Goal: Task Accomplishment & Management: Complete application form

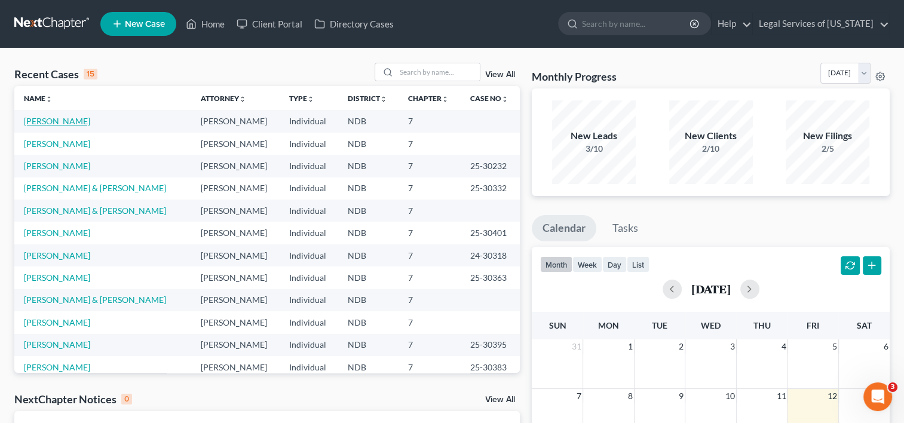
click at [57, 118] on link "[PERSON_NAME]" at bounding box center [57, 121] width 66 height 10
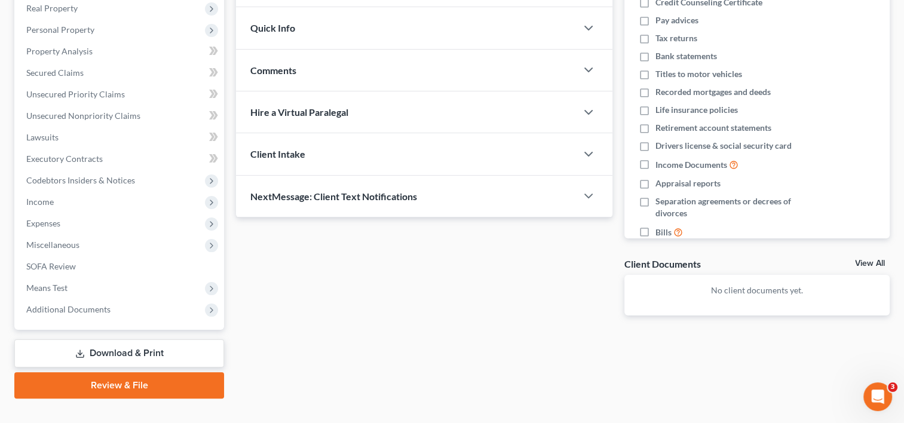
scroll to position [211, 0]
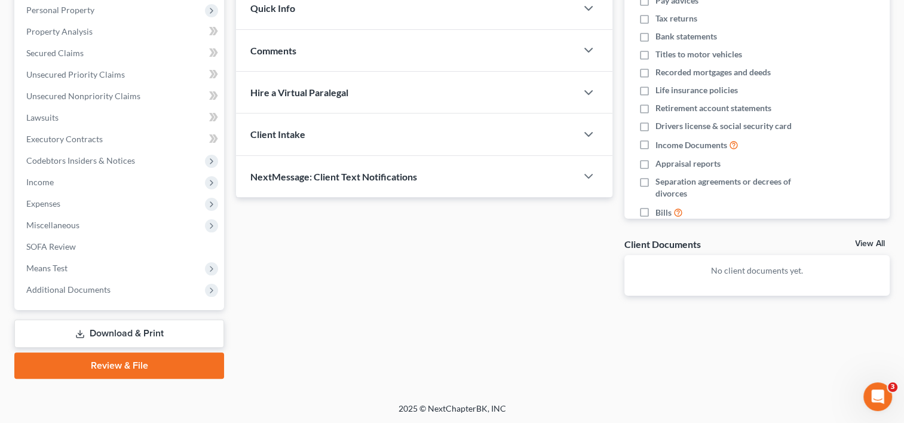
click at [152, 334] on link "Download & Print" at bounding box center [119, 334] width 210 height 28
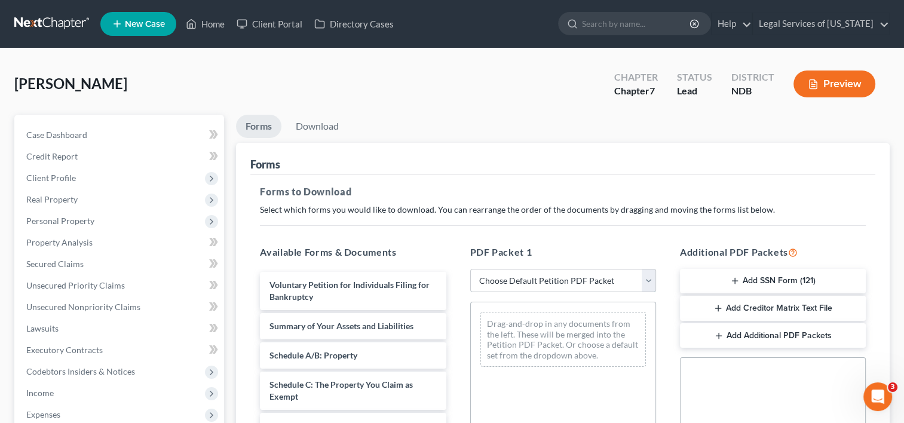
click at [647, 279] on select "Choose Default Petition PDF Packet Complete Bankruptcy Petition (all forms and …" at bounding box center [563, 281] width 186 height 24
select select "0"
click at [470, 269] on select "Choose Default Petition PDF Packet Complete Bankruptcy Petition (all forms and …" at bounding box center [563, 281] width 186 height 24
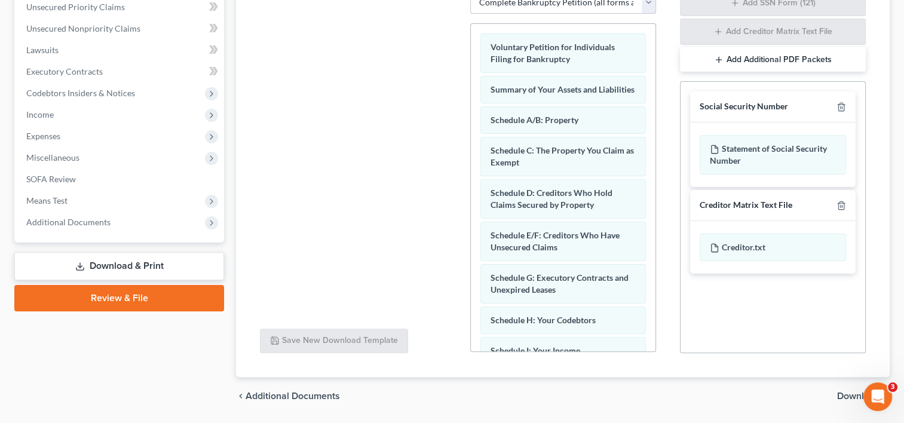
scroll to position [315, 0]
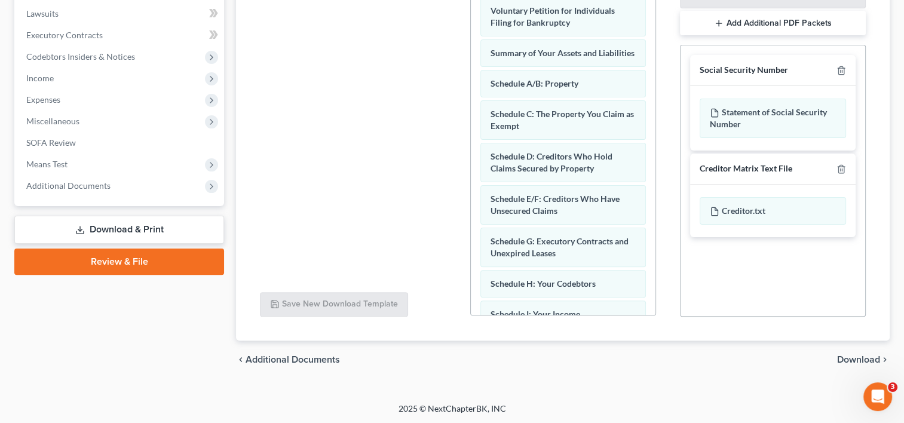
drag, startPoint x: 837, startPoint y: 339, endPoint x: 853, endPoint y: 358, distance: 25.0
click at [853, 358] on div "chevron_left Additional Documents Download chevron_right" at bounding box center [563, 360] width 654 height 38
click at [853, 358] on span "Download" at bounding box center [858, 360] width 43 height 10
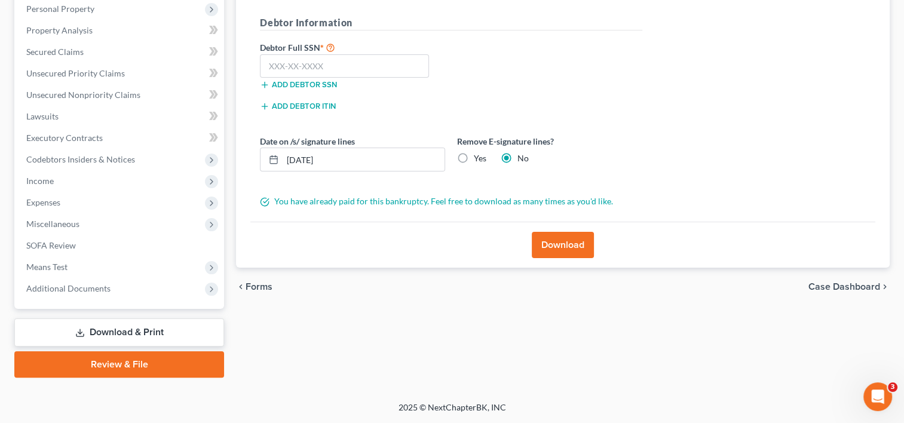
scroll to position [211, 0]
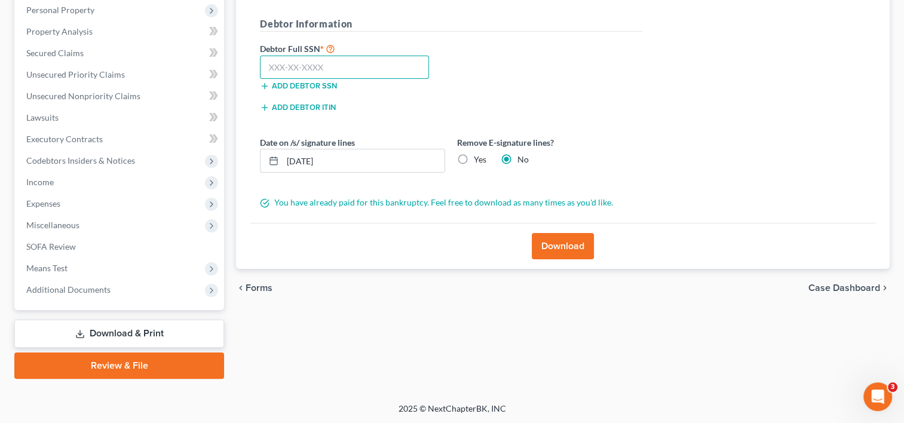
click at [346, 65] on input "text" at bounding box center [344, 68] width 169 height 24
type input "501-58-4924"
click at [560, 246] on button "Download" at bounding box center [563, 246] width 62 height 26
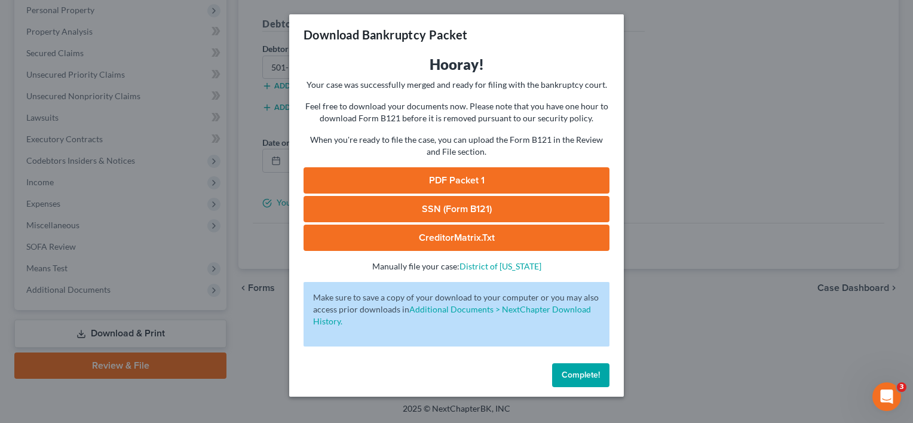
click at [452, 177] on link "PDF Packet 1" at bounding box center [457, 180] width 306 height 26
click at [425, 213] on link "SSN (Form B121)" at bounding box center [457, 209] width 306 height 26
click at [577, 366] on button "Complete!" at bounding box center [580, 375] width 57 height 24
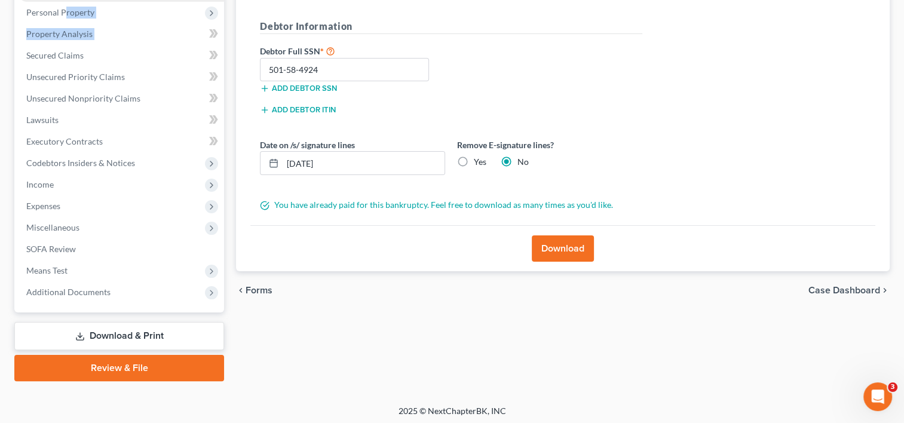
scroll to position [186, 0]
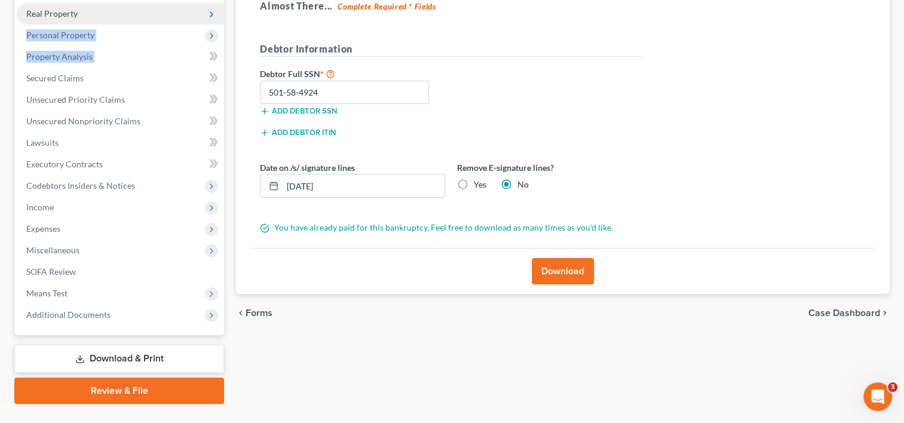
drag, startPoint x: 0, startPoint y: 44, endPoint x: 94, endPoint y: 2, distance: 102.9
click at [94, 2] on div "Williams, Kathryn Upgraded Chapter Chapter 7 Status Lead District NDB Preview P…" at bounding box center [452, 145] width 904 height 565
drag, startPoint x: 94, startPoint y: 2, endPoint x: 0, endPoint y: 62, distance: 111.5
click at [0, 62] on div "Williams, Kathryn Upgraded Chapter Chapter 7 Status Lead District NDB Preview P…" at bounding box center [452, 145] width 904 height 565
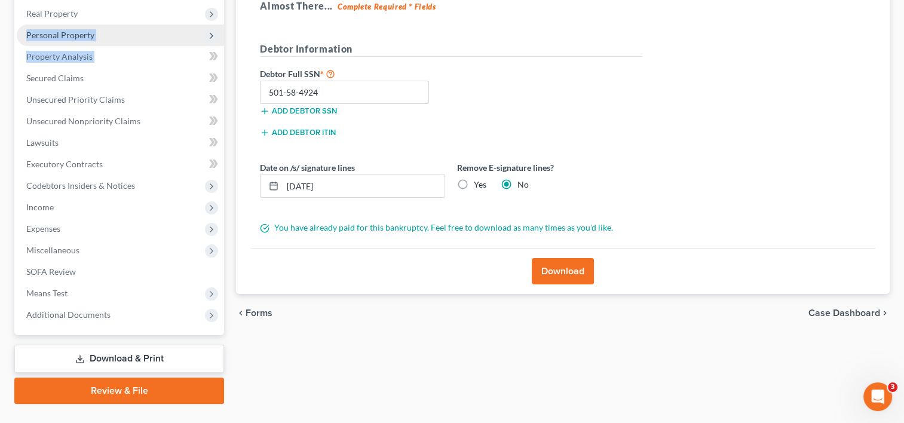
click at [205, 38] on span "Personal Property" at bounding box center [120, 35] width 207 height 22
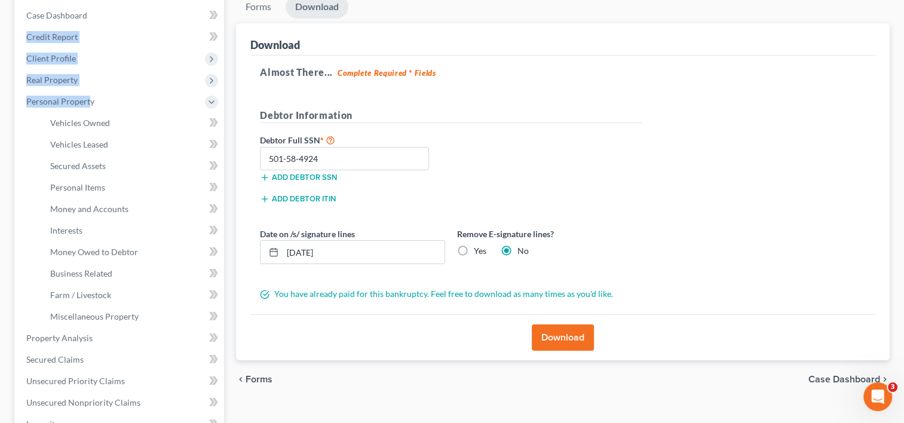
scroll to position [0, 0]
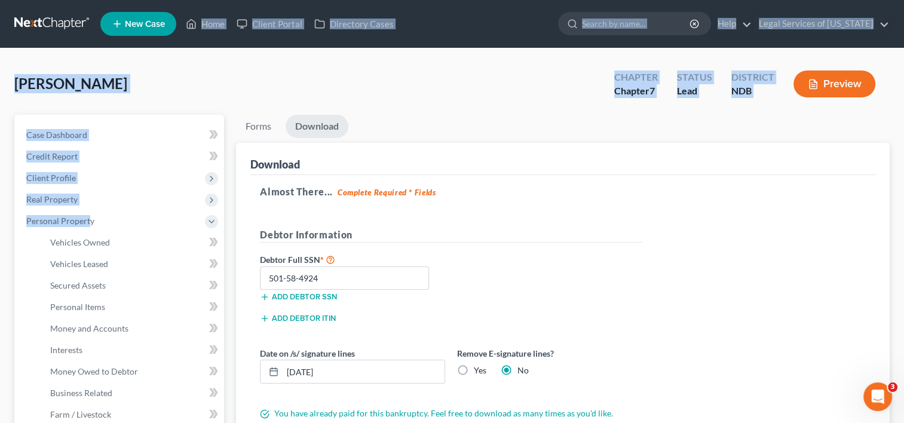
drag, startPoint x: 87, startPoint y: 31, endPoint x: 93, endPoint y: -27, distance: 58.2
click at [93, 0] on html "Home New Case Client Portal Directory Cases Legal Services of North Dakota ssim…" at bounding box center [452, 425] width 904 height 850
click at [38, 177] on span "Client Profile" at bounding box center [51, 178] width 50 height 10
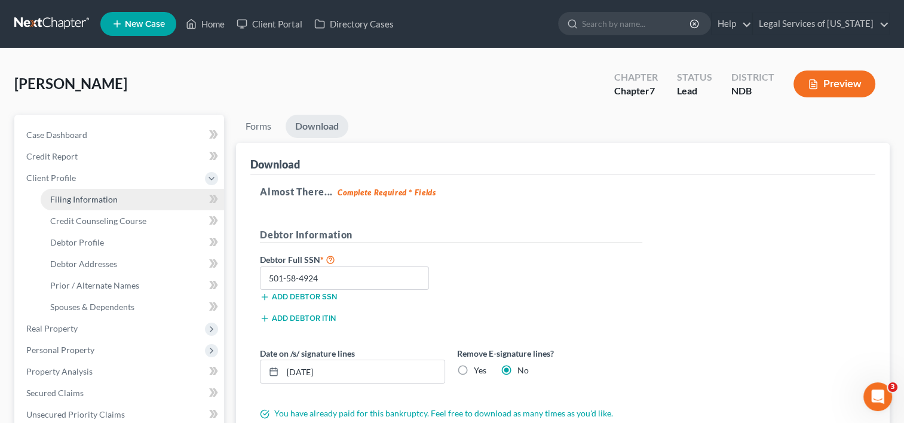
click at [81, 198] on span "Filing Information" at bounding box center [84, 199] width 68 height 10
select select "1"
select select "0"
select select "29"
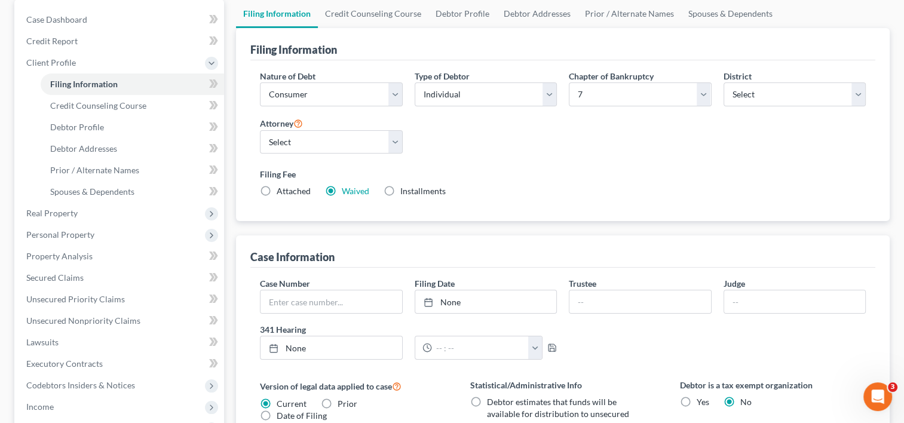
scroll to position [96, 0]
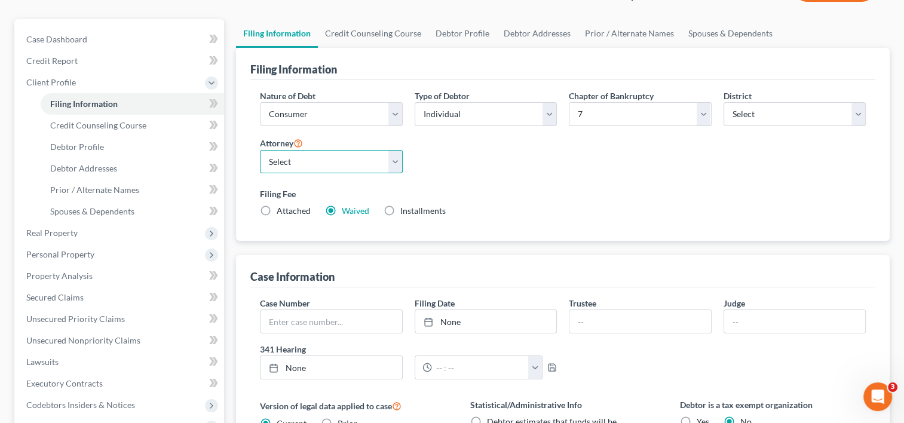
click at [394, 167] on select "Select [PERSON_NAME] [PERSON_NAME] - NDB [PERSON_NAME] - NDB [PERSON_NAME] - ND…" at bounding box center [331, 162] width 142 height 24
select select "5"
click at [260, 150] on select "Select [PERSON_NAME] [PERSON_NAME] - NDB [PERSON_NAME] - NDB [PERSON_NAME] - ND…" at bounding box center [331, 162] width 142 height 24
drag, startPoint x: 327, startPoint y: 273, endPoint x: 674, endPoint y: 188, distance: 356.9
click at [674, 188] on div "Filing Information Nature of Debt Select Business Consumer Other Nature of Busi…" at bounding box center [563, 346] width 654 height 596
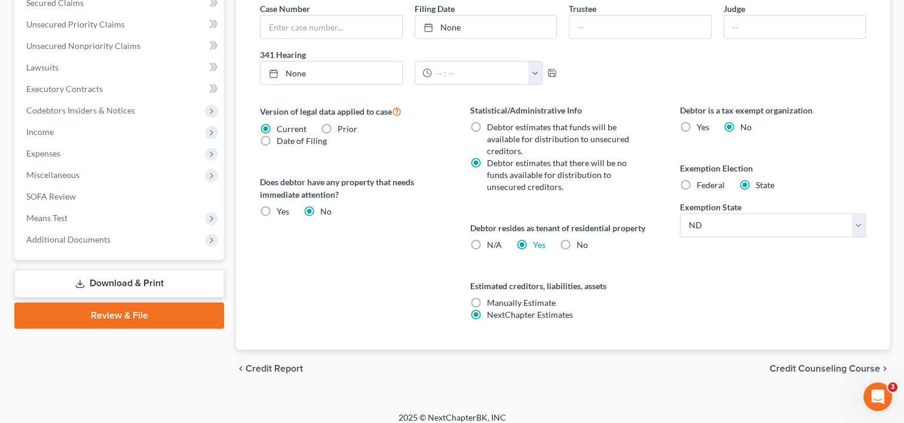
scroll to position [399, 0]
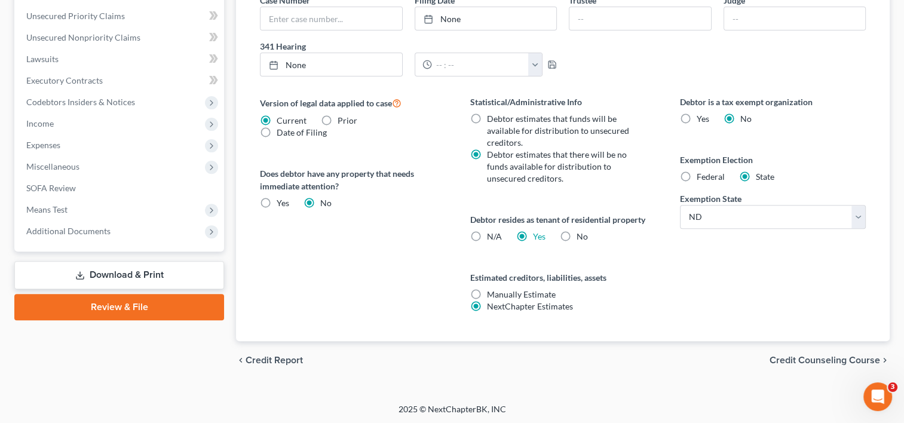
click at [833, 359] on span "Credit Counseling Course" at bounding box center [825, 360] width 111 height 10
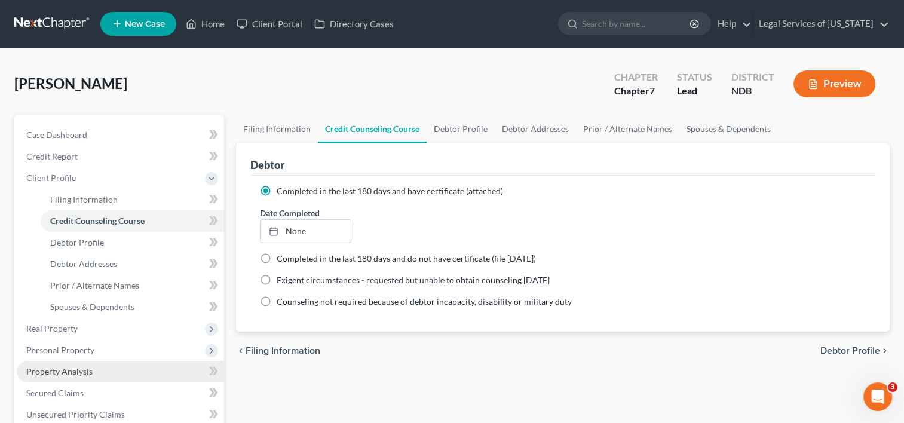
click at [191, 361] on link "Property Analysis" at bounding box center [120, 372] width 207 height 22
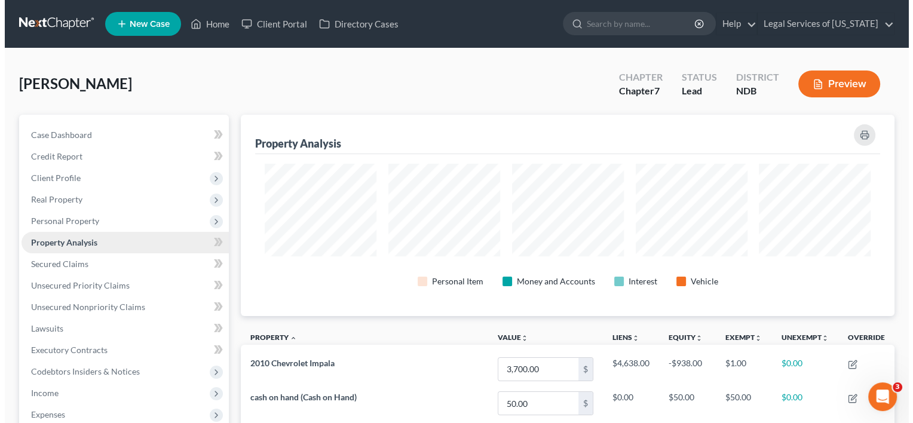
scroll to position [201, 653]
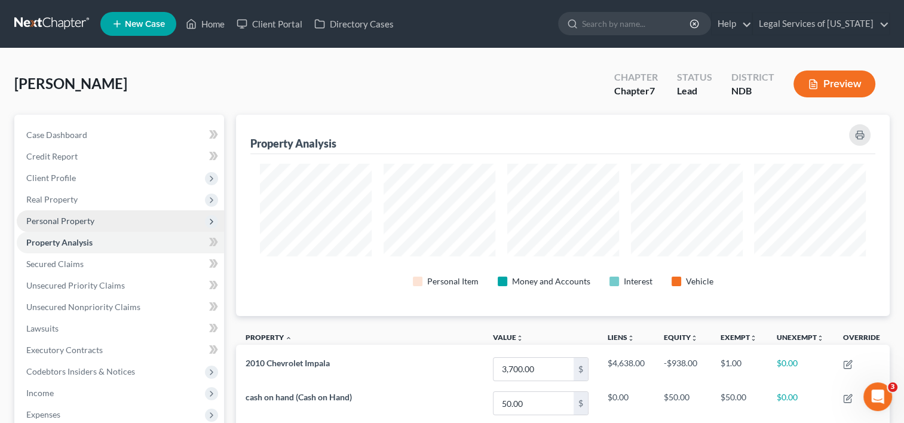
click at [68, 220] on span "Personal Property" at bounding box center [60, 221] width 68 height 10
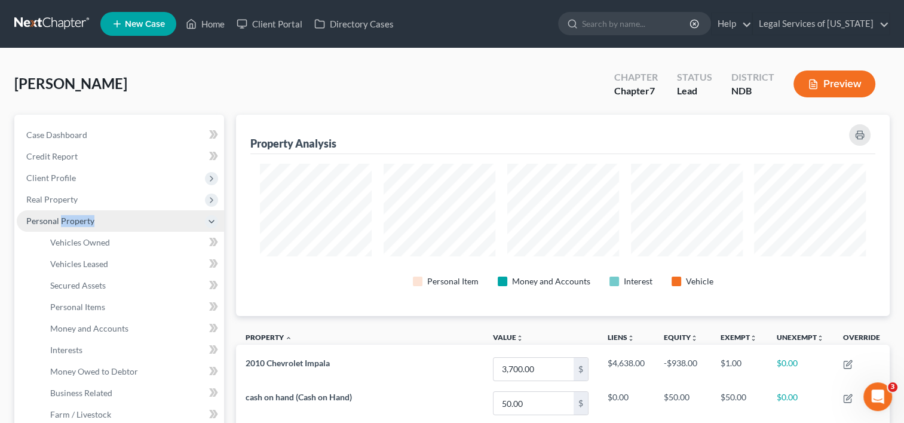
click at [68, 220] on span "Personal Property" at bounding box center [60, 221] width 68 height 10
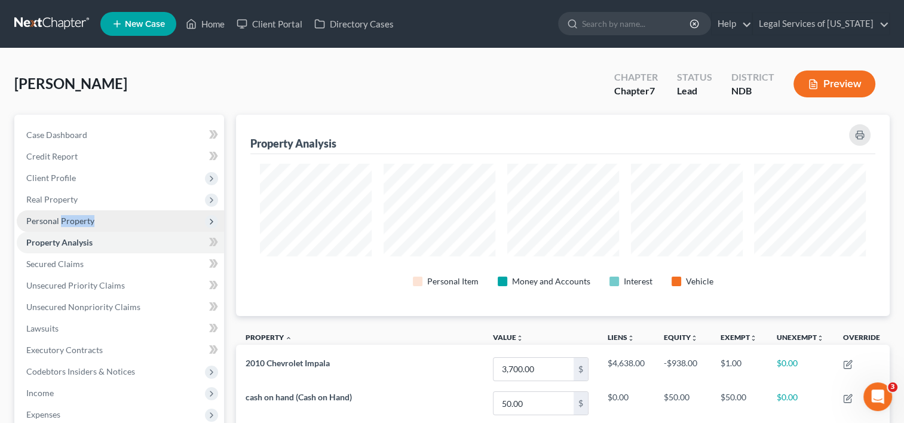
click at [69, 217] on span "Personal Property" at bounding box center [60, 221] width 68 height 10
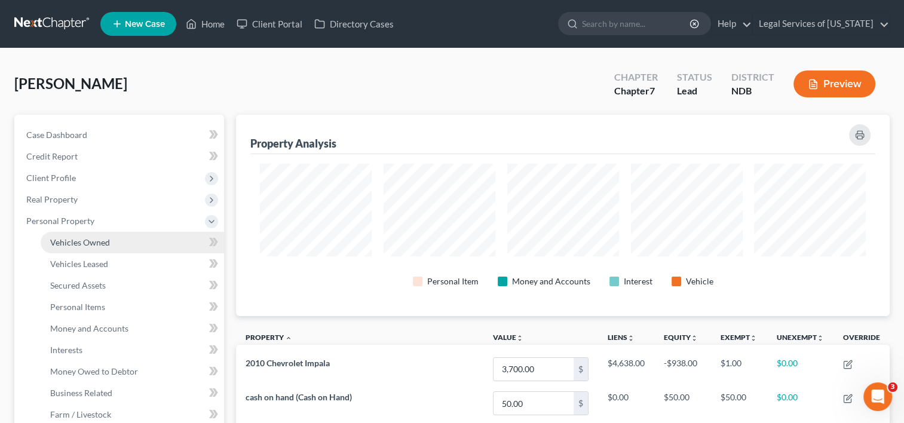
click at [68, 243] on span "Vehicles Owned" at bounding box center [80, 242] width 60 height 10
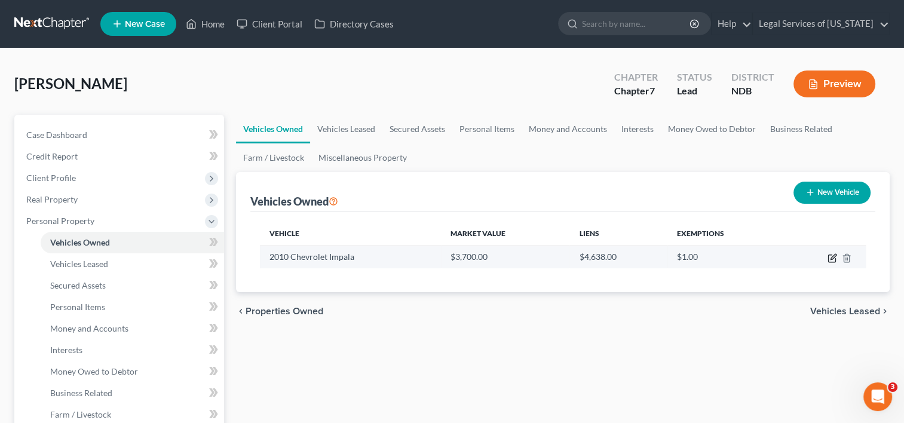
click at [834, 259] on icon "button" at bounding box center [832, 258] width 10 height 10
select select "0"
select select "16"
select select "2"
select select "0"
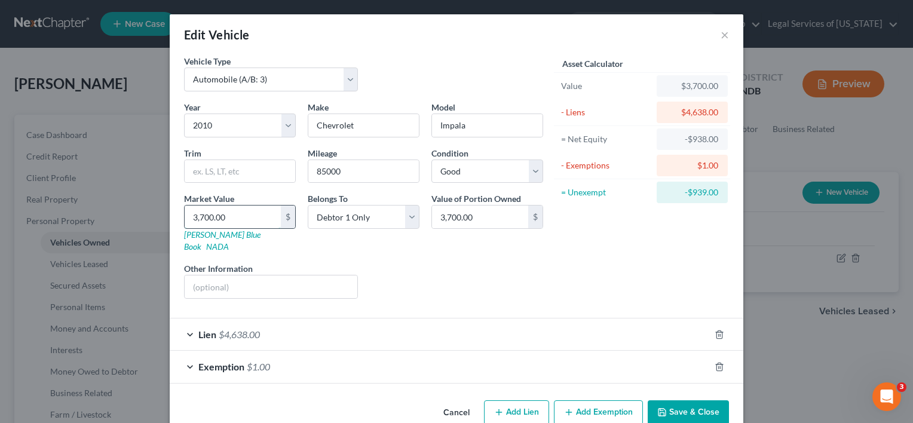
click at [222, 216] on input "3,700.00" at bounding box center [233, 217] width 96 height 23
type input "2"
type input "2.00"
type input "26"
type input "26.00"
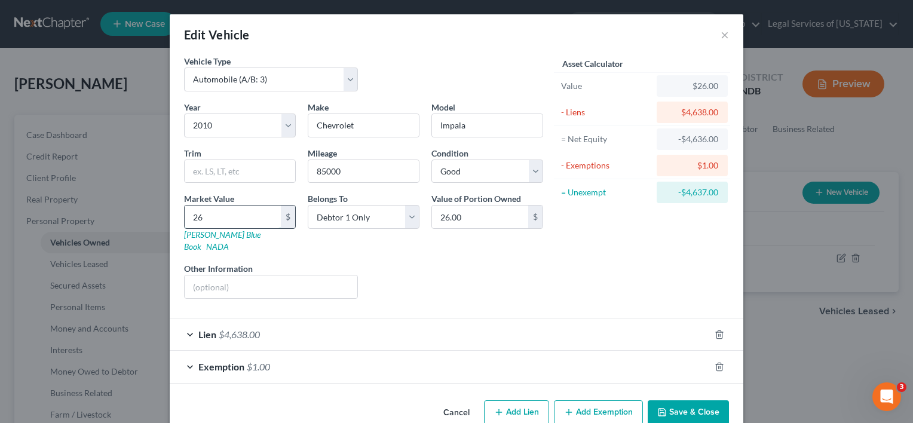
type input "260"
type input "260.00"
type input "2600"
type input "2,600.00"
type input "2,600"
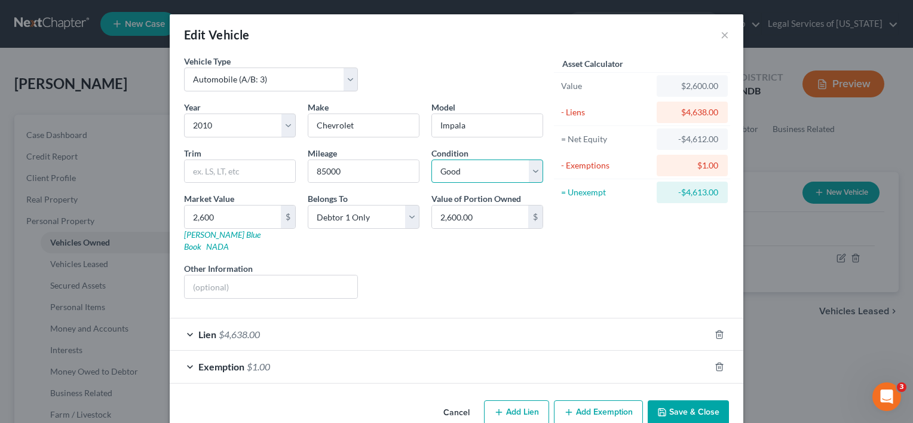
click at [526, 172] on select "Select Excellent Very Good Good Fair Poor" at bounding box center [487, 172] width 112 height 24
select select "3"
click at [431, 160] on select "Select Excellent Very Good Good Fair Poor" at bounding box center [487, 172] width 112 height 24
click at [517, 405] on button "Add Lien" at bounding box center [516, 412] width 65 height 25
select select "0"
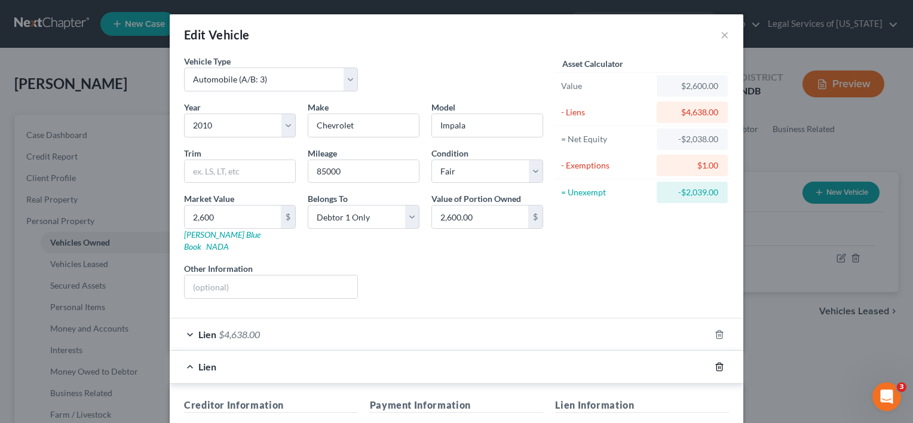
click at [715, 362] on icon "button" at bounding box center [720, 367] width 10 height 10
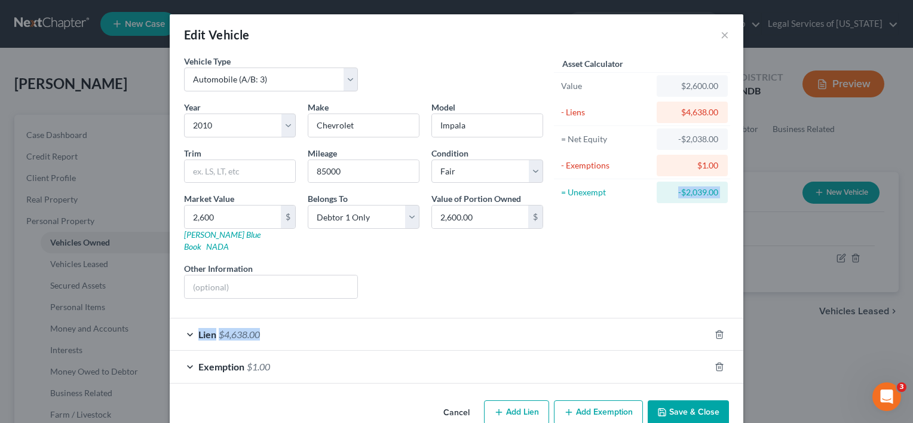
drag, startPoint x: 603, startPoint y: 254, endPoint x: 343, endPoint y: 319, distance: 268.5
click at [343, 319] on form "Vehicle Type Select Automobile (A/B: 3) Truck (A/B: 3) Trailer (A/B: 4) Watercr…" at bounding box center [456, 219] width 545 height 329
click at [343, 319] on div "Lien $4,638.00" at bounding box center [440, 334] width 540 height 32
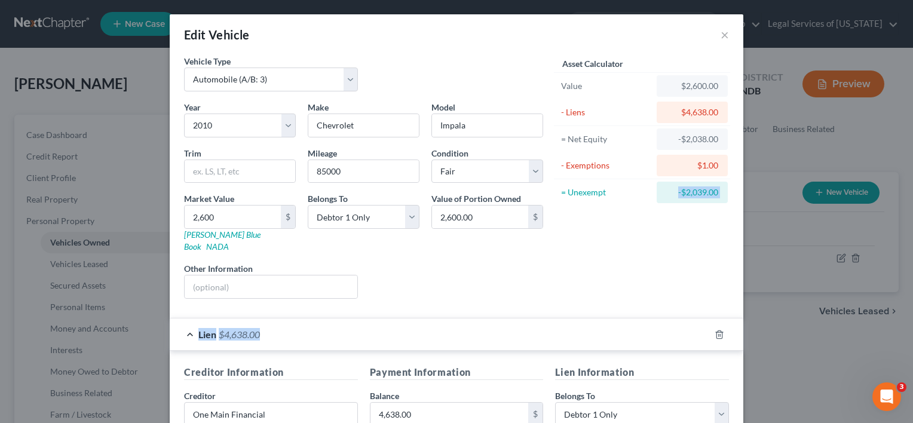
click at [343, 319] on div "Lien $4,638.00" at bounding box center [440, 334] width 540 height 32
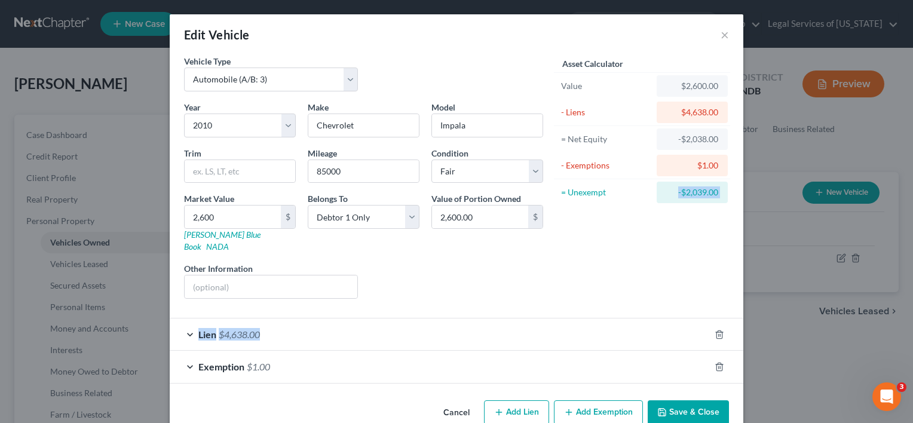
drag, startPoint x: 343, startPoint y: 319, endPoint x: 365, endPoint y: 318, distance: 22.1
click at [365, 318] on div "Lien $4,638.00" at bounding box center [440, 334] width 540 height 32
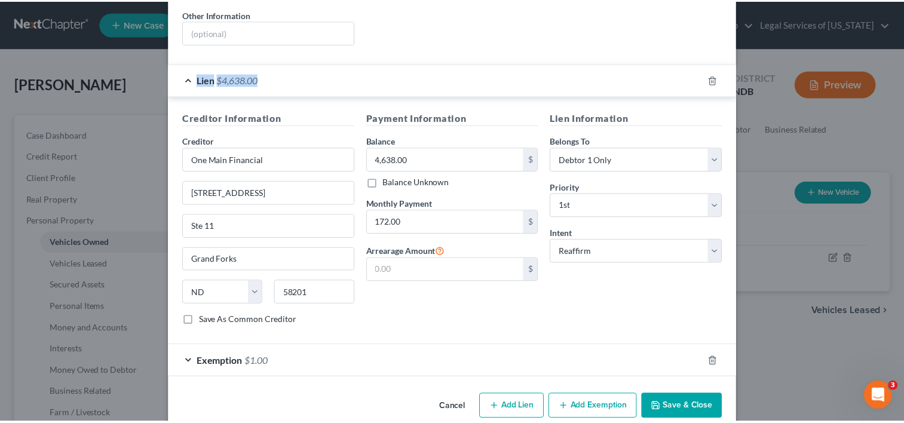
scroll to position [260, 0]
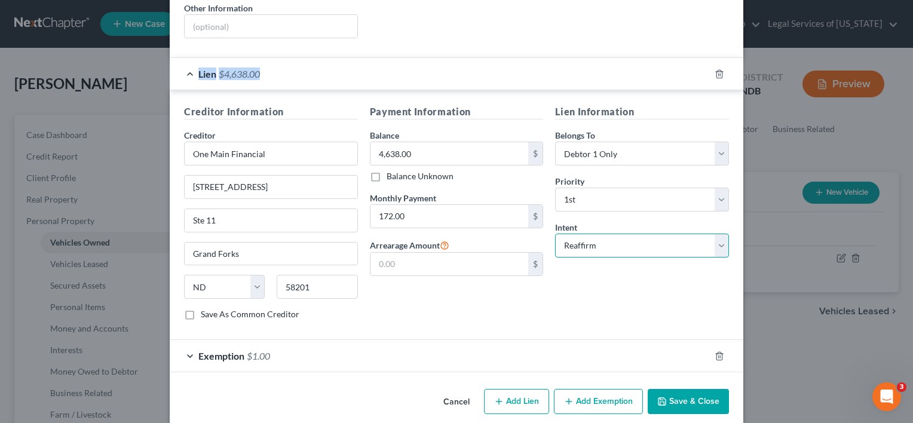
click at [715, 234] on select "Select Surrender Redeem Reaffirm Avoid Other" at bounding box center [642, 246] width 174 height 24
select select "1"
click at [555, 234] on select "Select Surrender Redeem Reaffirm Avoid Other" at bounding box center [642, 246] width 174 height 24
click at [683, 391] on button "Save & Close" at bounding box center [688, 401] width 81 height 25
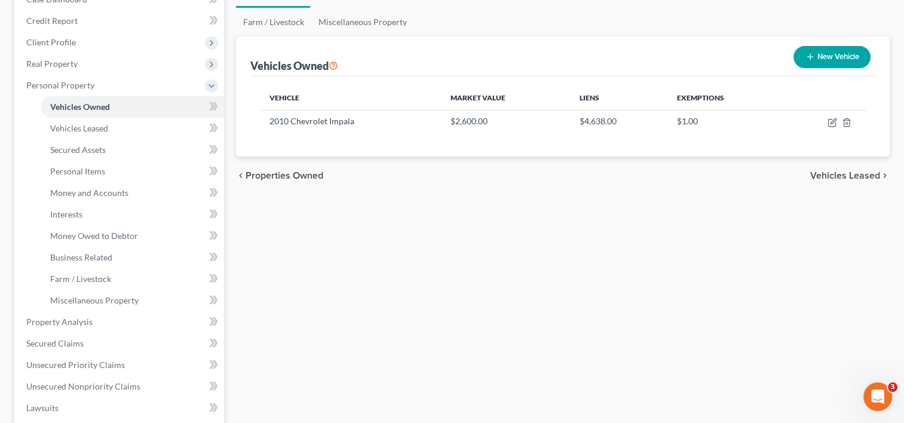
scroll to position [175, 0]
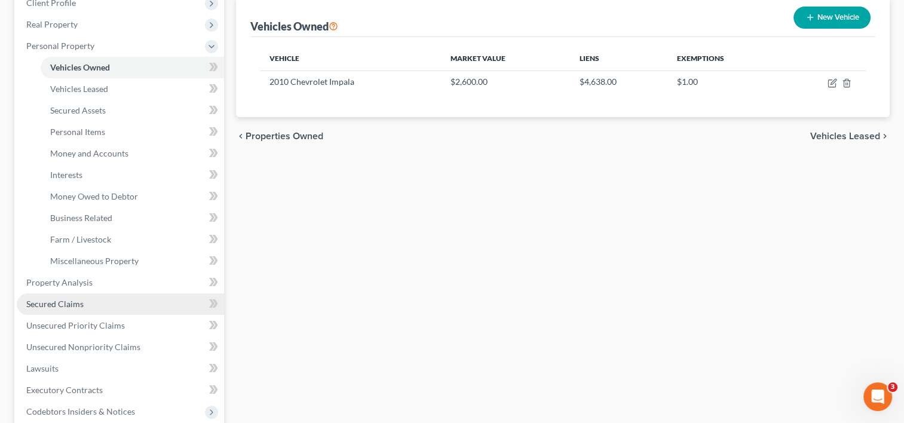
click at [70, 303] on span "Secured Claims" at bounding box center [54, 304] width 57 height 10
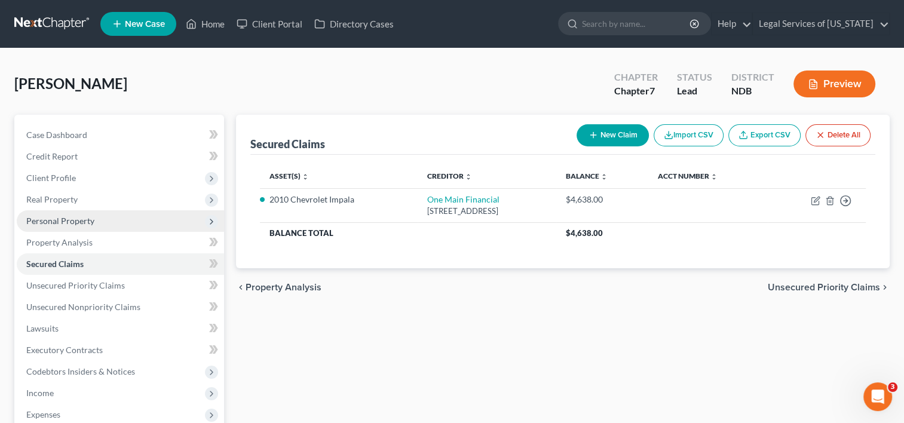
click at [58, 219] on span "Personal Property" at bounding box center [60, 221] width 68 height 10
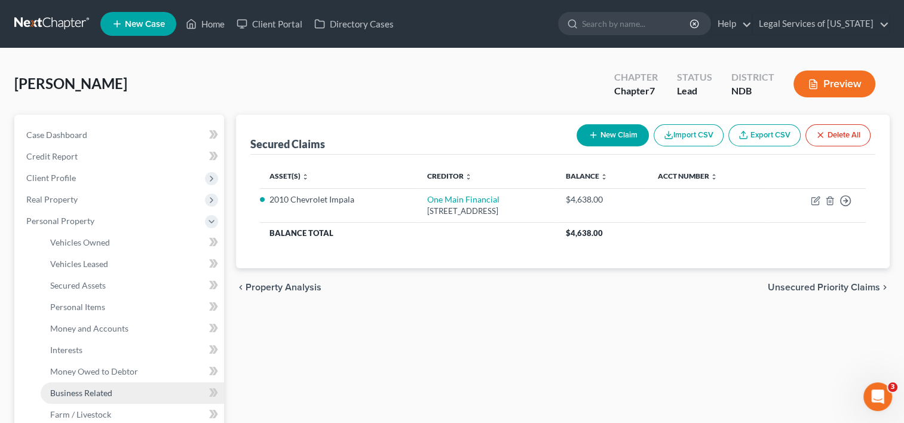
click at [103, 394] on span "Business Related" at bounding box center [81, 393] width 62 height 10
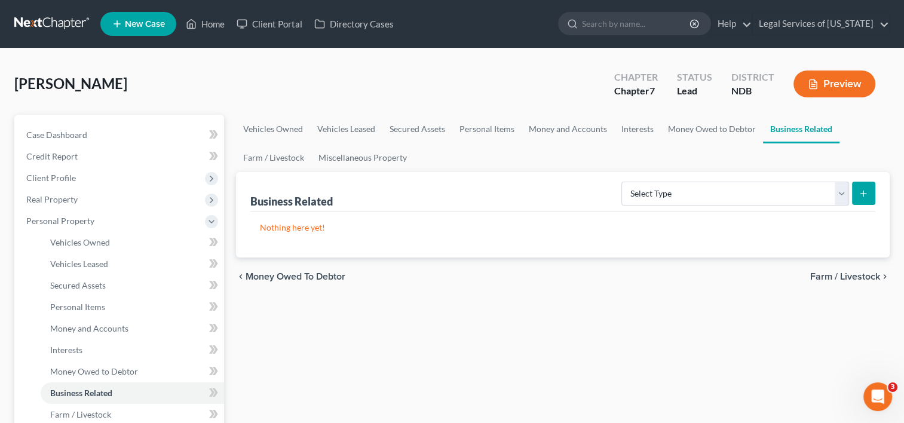
click at [850, 275] on span "Farm / Livestock" at bounding box center [845, 277] width 70 height 10
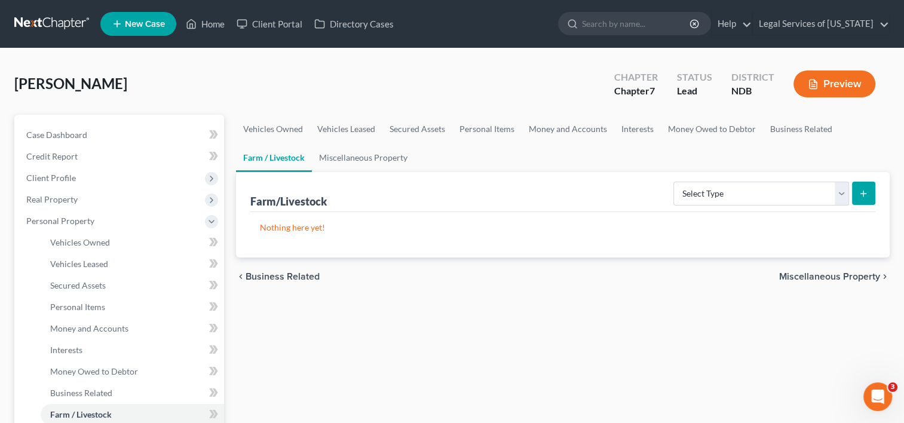
click at [850, 275] on span "Miscellaneous Property" at bounding box center [829, 277] width 101 height 10
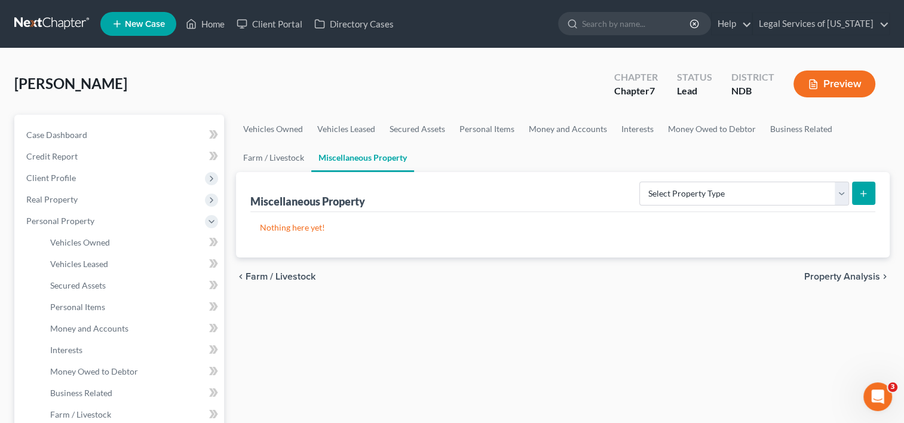
click at [850, 275] on span "Property Analysis" at bounding box center [842, 277] width 76 height 10
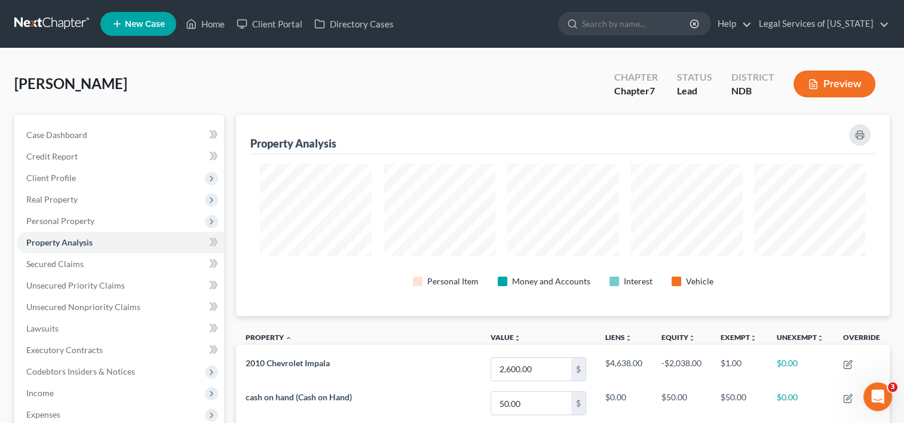
scroll to position [201, 653]
click at [60, 223] on span "Personal Property" at bounding box center [60, 221] width 68 height 10
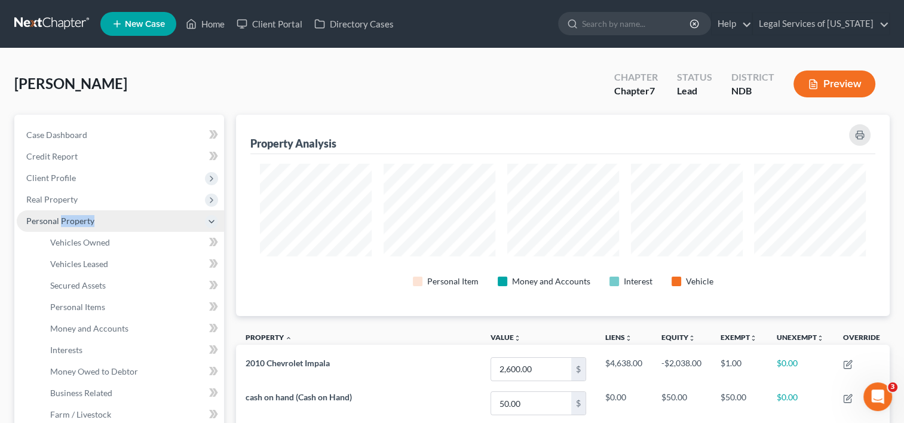
click at [60, 223] on span "Personal Property" at bounding box center [60, 221] width 68 height 10
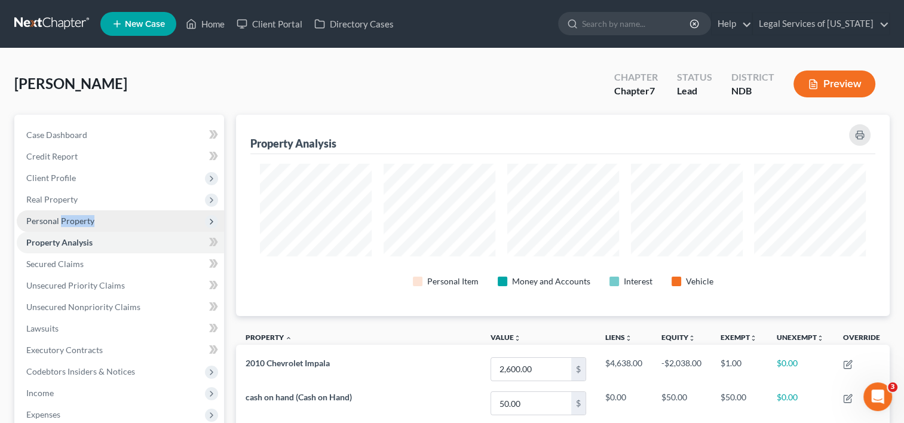
click at [63, 227] on span "Personal Property" at bounding box center [120, 221] width 207 height 22
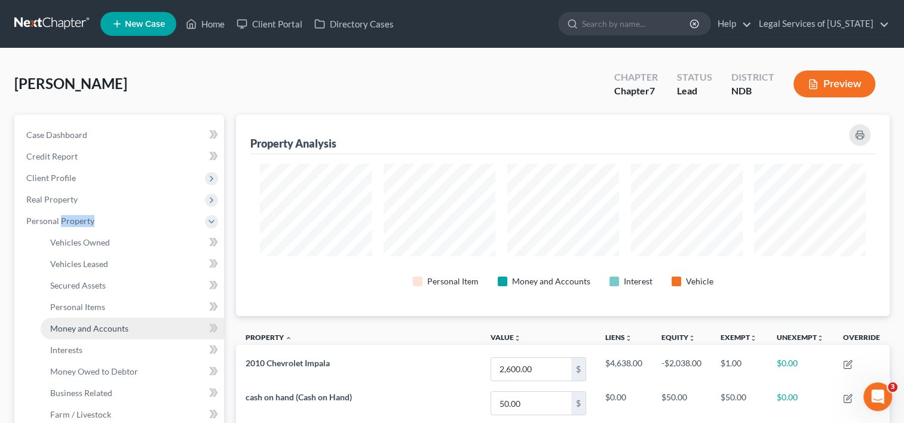
click at [79, 327] on span "Money and Accounts" at bounding box center [89, 328] width 78 height 10
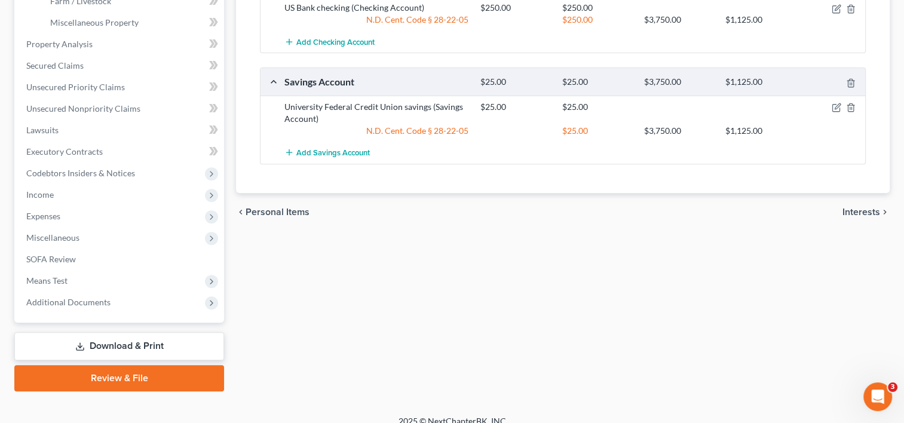
scroll to position [426, 0]
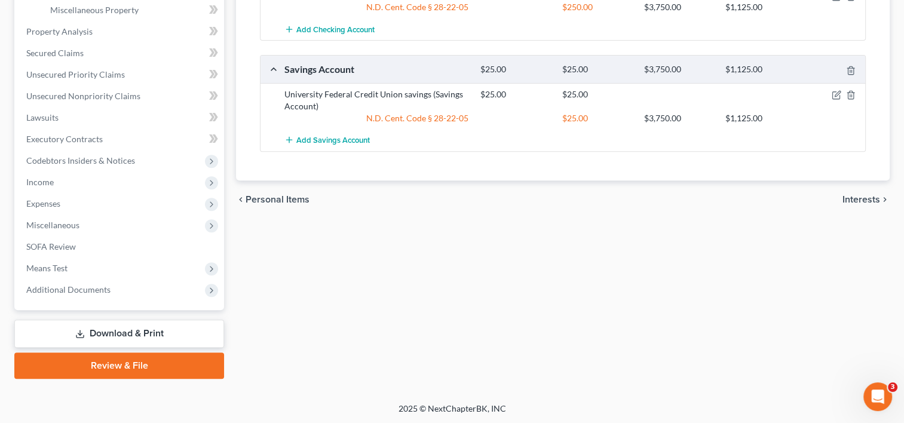
click at [843, 198] on span "Interests" at bounding box center [861, 200] width 38 height 10
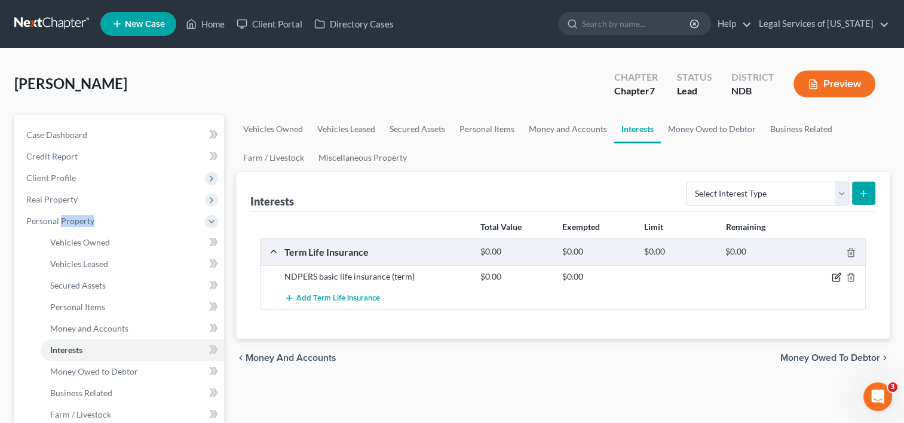
click at [837, 275] on icon "button" at bounding box center [837, 276] width 5 height 5
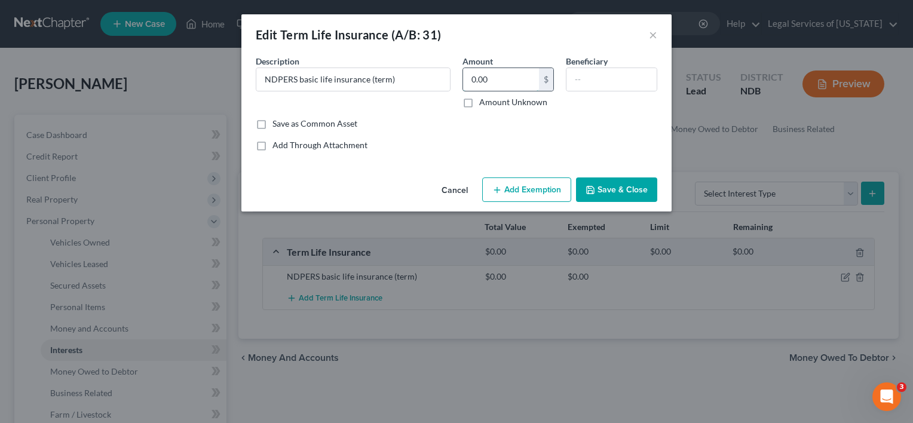
click at [503, 78] on input "0.00" at bounding box center [501, 79] width 76 height 23
click at [404, 77] on input "NDPERS basic life insurance (term)" at bounding box center [353, 79] width 194 height 23
type input "NDPERS basic life insurance (term)"
click at [586, 76] on input "text" at bounding box center [611, 79] width 90 height 23
type input "niece"
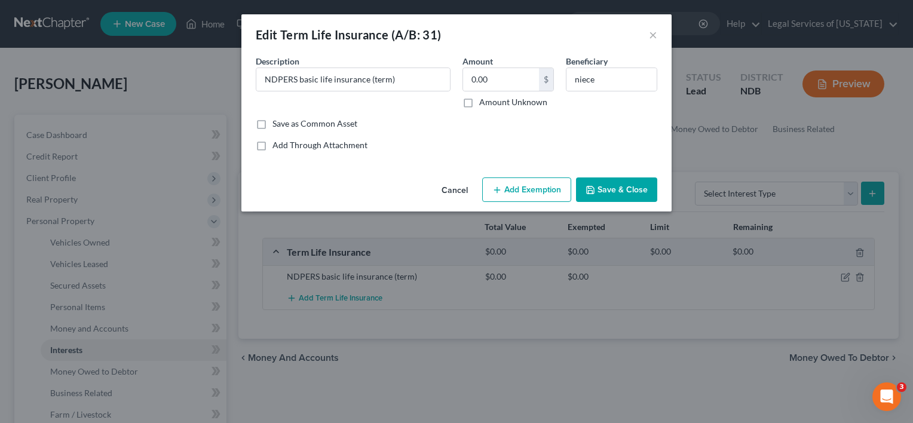
click at [628, 194] on button "Save & Close" at bounding box center [616, 189] width 81 height 25
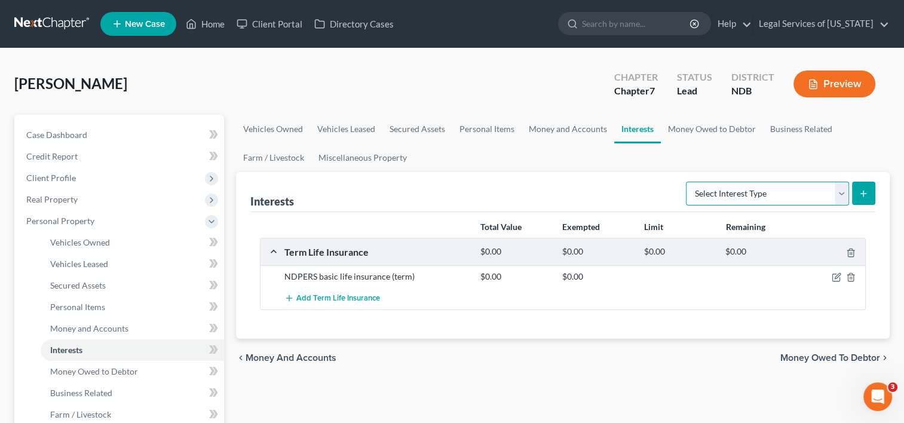
click at [842, 192] on select "Select Interest Type 401K (A/B: 21) Annuity (A/B: 23) Bond (A/B: 18) Education …" at bounding box center [767, 194] width 163 height 24
select select "term_life_insurance"
click at [688, 182] on select "Select Interest Type 401K (A/B: 21) Annuity (A/B: 23) Bond (A/B: 18) Education …" at bounding box center [767, 194] width 163 height 24
click at [859, 190] on icon "submit" at bounding box center [864, 194] width 10 height 10
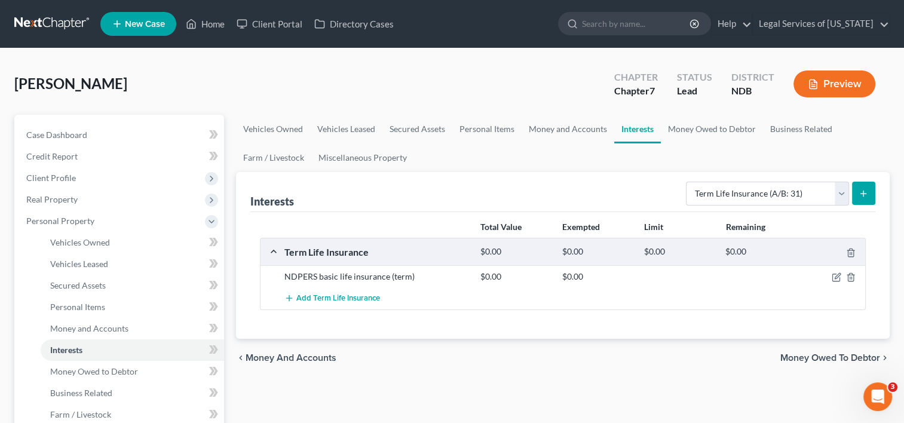
click at [868, 196] on icon "submit" at bounding box center [864, 194] width 10 height 10
click at [797, 353] on span "Money Owed to Debtor" at bounding box center [830, 358] width 100 height 10
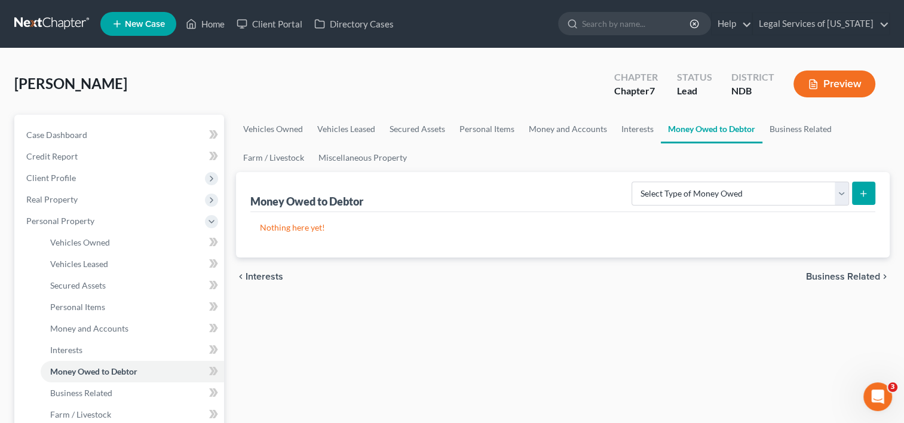
click at [268, 277] on span "Interests" at bounding box center [265, 277] width 38 height 10
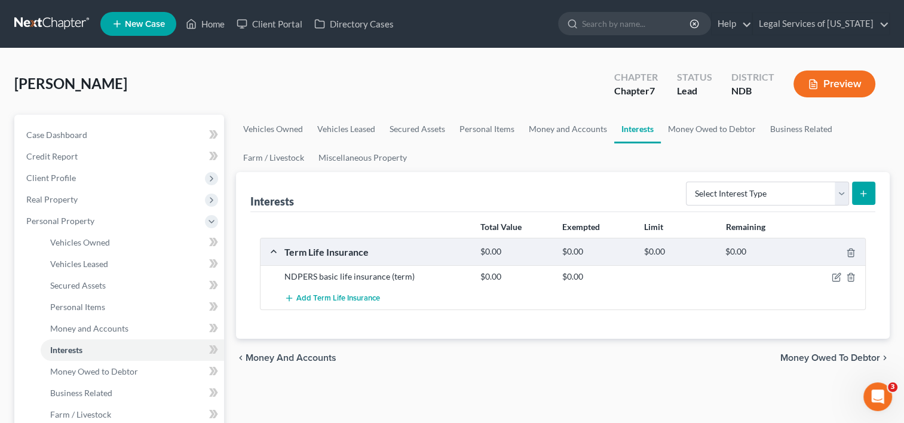
click at [868, 186] on button "submit" at bounding box center [863, 193] width 23 height 23
click at [842, 195] on select "Select Interest Type 401K (A/B: 21) Annuity (A/B: 23) Bond (A/B: 18) Education …" at bounding box center [767, 194] width 163 height 24
click at [688, 182] on select "Select Interest Type 401K (A/B: 21) Annuity (A/B: 23) Bond (A/B: 18) Education …" at bounding box center [767, 194] width 163 height 24
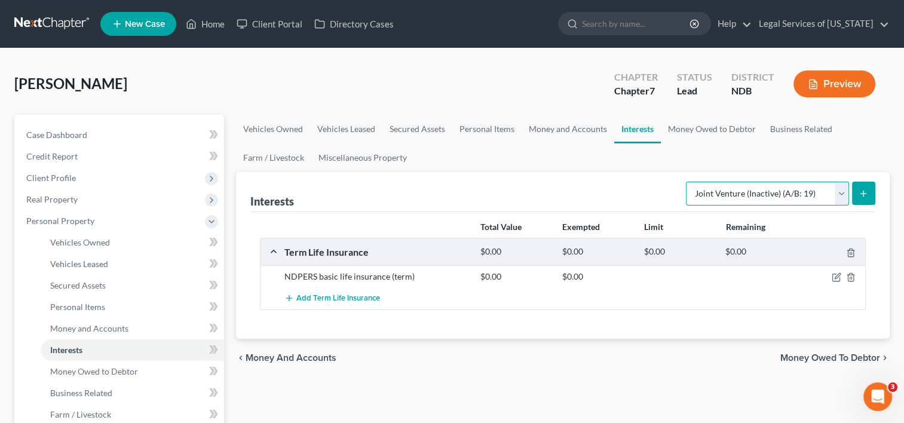
click at [840, 186] on select "Select Interest Type 401K (A/B: 21) Annuity (A/B: 23) Bond (A/B: 18) Education …" at bounding box center [767, 194] width 163 height 24
select select "term_life_insurance"
click at [688, 182] on select "Select Interest Type 401K (A/B: 21) Annuity (A/B: 23) Bond (A/B: 18) Education …" at bounding box center [767, 194] width 163 height 24
click at [859, 199] on button "submit" at bounding box center [863, 193] width 23 height 23
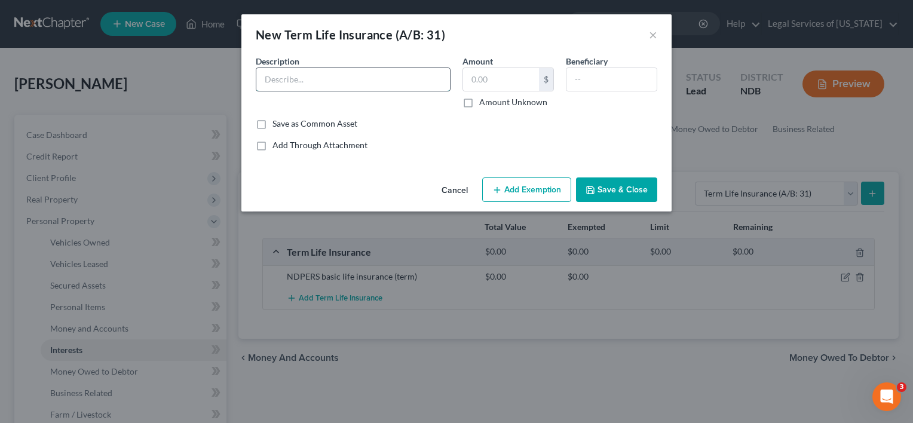
click at [330, 86] on input "text" at bounding box center [353, 79] width 194 height 23
drag, startPoint x: 329, startPoint y: 91, endPoint x: 361, endPoint y: 84, distance: 32.5
click at [361, 84] on div "stayr" at bounding box center [353, 80] width 195 height 24
click at [312, 84] on input "stayr" at bounding box center [353, 79] width 194 height 23
type input "s"
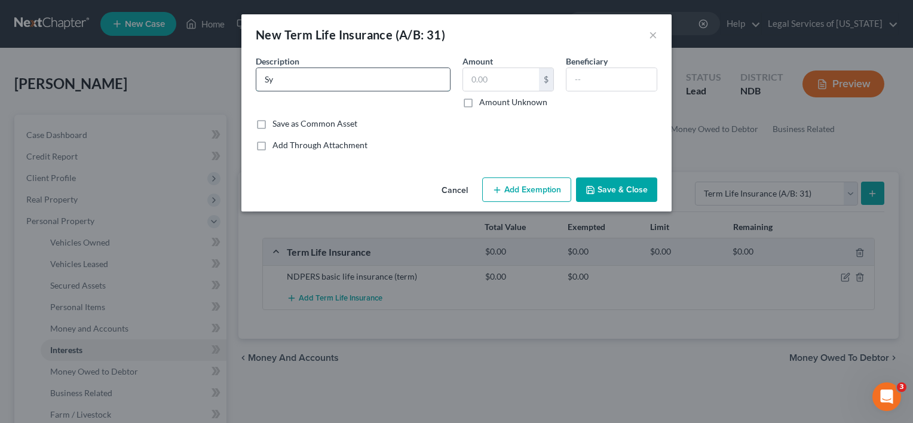
click at [311, 83] on input "Sy" at bounding box center [353, 79] width 194 height 23
type input "State Farm (end of lif p"
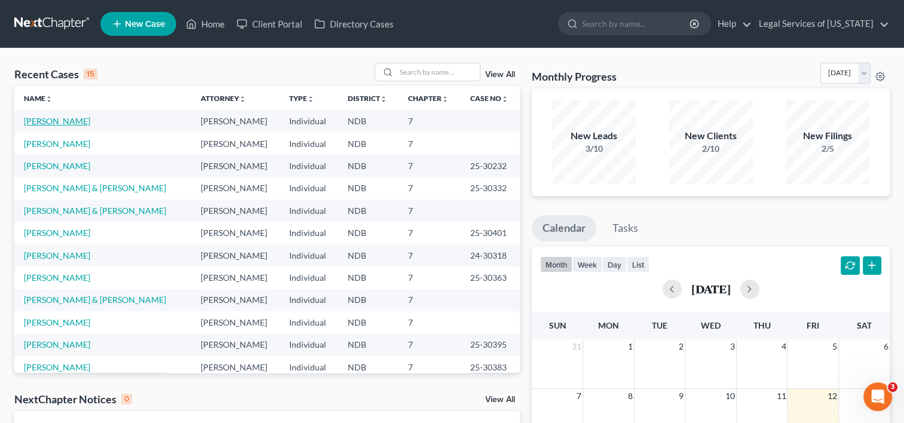
click at [68, 122] on link "[PERSON_NAME]" at bounding box center [57, 121] width 66 height 10
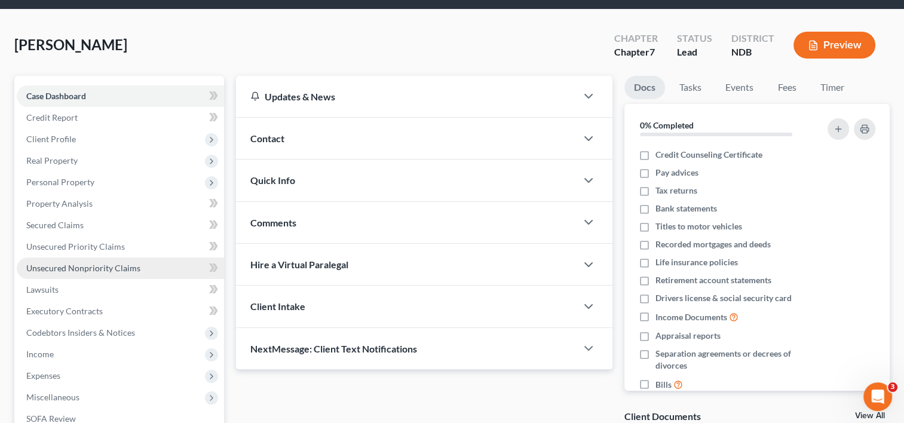
scroll to position [60, 0]
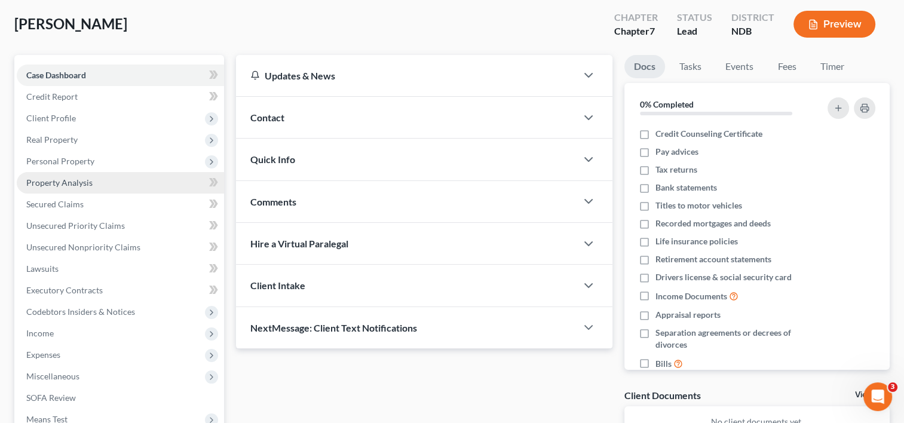
click at [49, 188] on link "Property Analysis" at bounding box center [120, 183] width 207 height 22
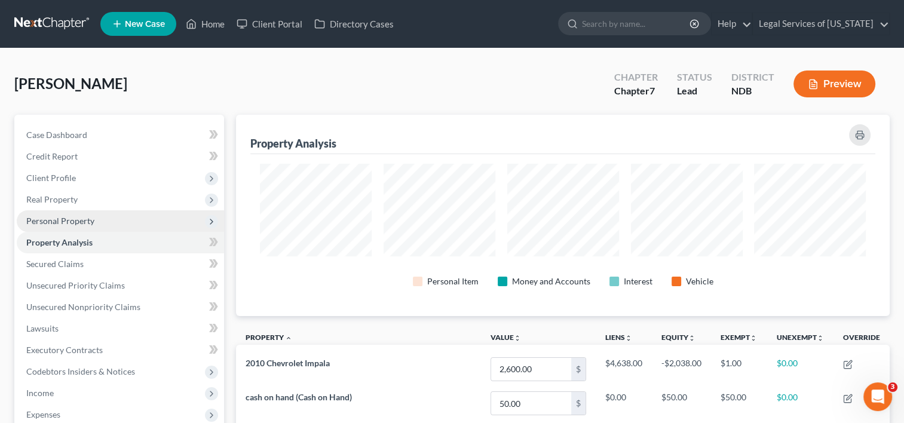
click at [97, 220] on span "Personal Property" at bounding box center [120, 221] width 207 height 22
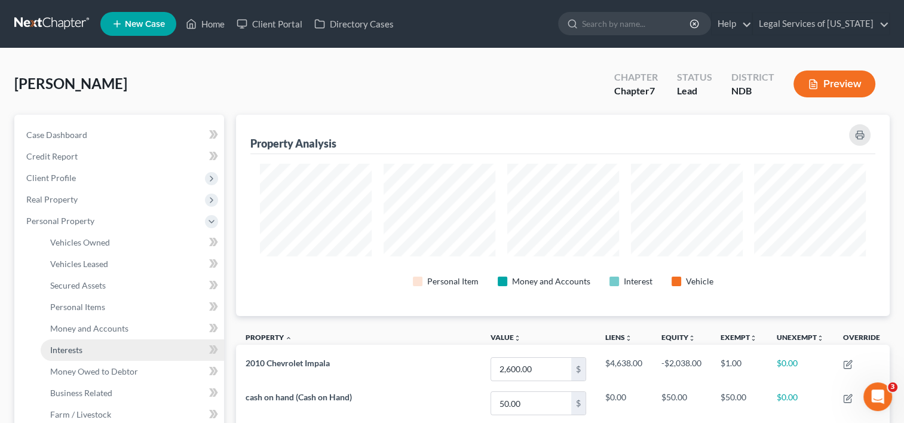
click at [108, 350] on link "Interests" at bounding box center [132, 350] width 183 height 22
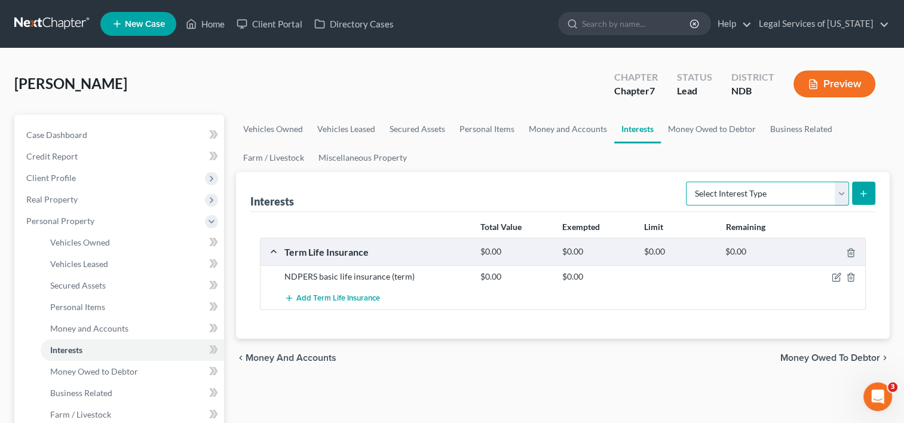
click at [838, 193] on select "Select Interest Type 401K (A/B: 21) Annuity (A/B: 23) Bond (A/B: 18) Education …" at bounding box center [767, 194] width 163 height 24
select select "term_life_insurance"
click at [688, 182] on select "Select Interest Type 401K (A/B: 21) Annuity (A/B: 23) Bond (A/B: 18) Education …" at bounding box center [767, 194] width 163 height 24
click at [863, 194] on icon "submit" at bounding box center [864, 194] width 10 height 10
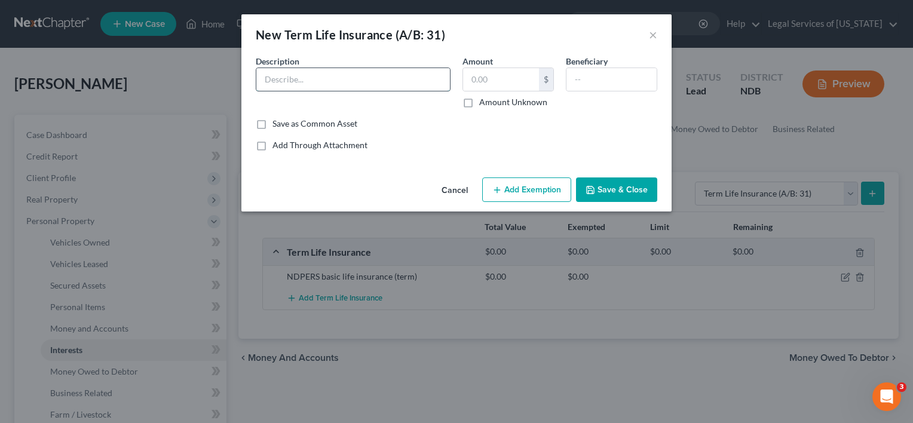
click at [400, 81] on input "text" at bounding box center [353, 79] width 194 height 23
type input "State Farm (end of life policy)_"
click at [586, 77] on input "text" at bounding box center [611, 79] width 90 height 23
type input "niece"
drag, startPoint x: 597, startPoint y: 76, endPoint x: 583, endPoint y: 189, distance: 113.8
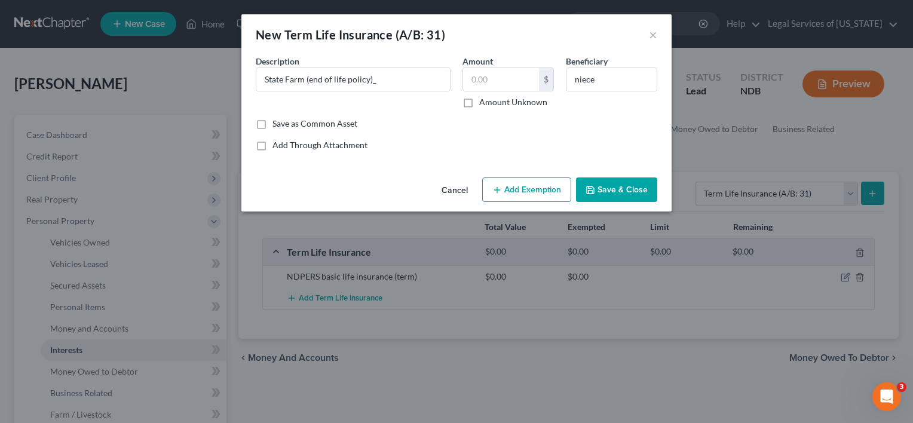
click at [583, 189] on button "Save & Close" at bounding box center [616, 189] width 81 height 25
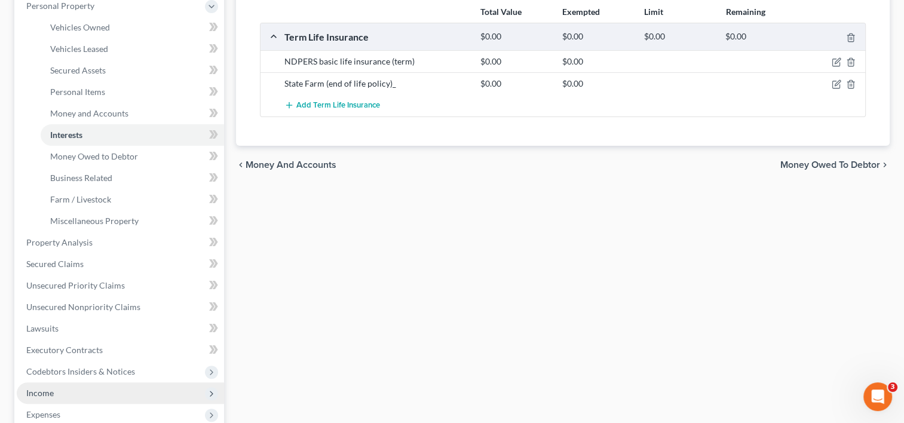
scroll to position [358, 0]
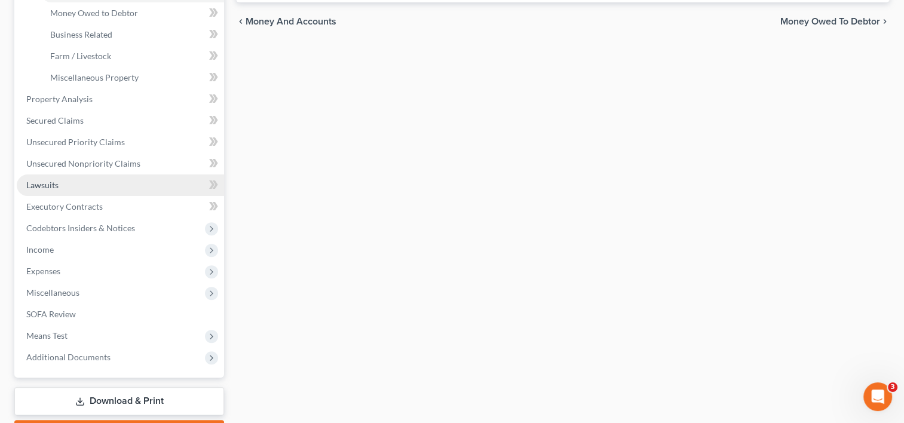
click at [45, 182] on span "Lawsuits" at bounding box center [42, 185] width 32 height 10
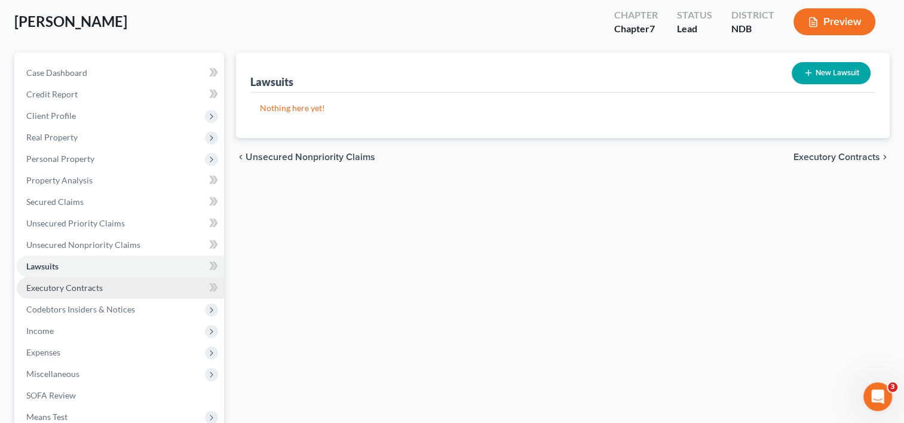
scroll to position [119, 0]
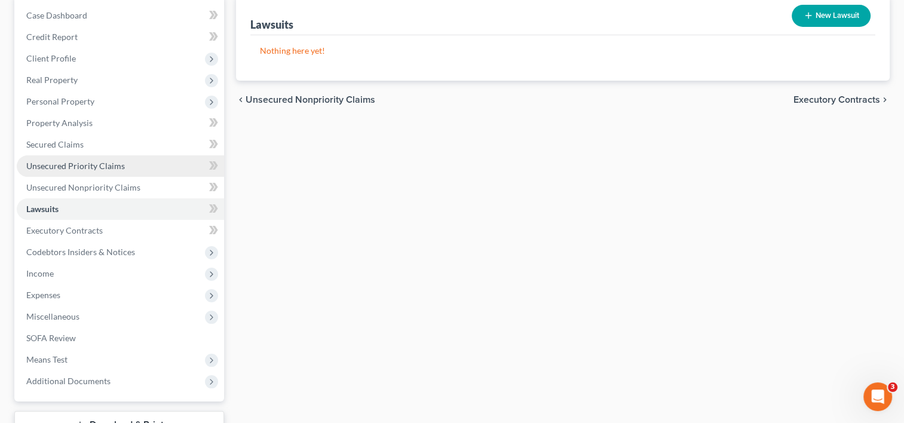
click at [69, 165] on span "Unsecured Priority Claims" at bounding box center [75, 166] width 99 height 10
click at [69, 165] on ul "Case Dashboard Payments Invoices Payments Payments Credit Report Client Profile" at bounding box center [120, 198] width 207 height 387
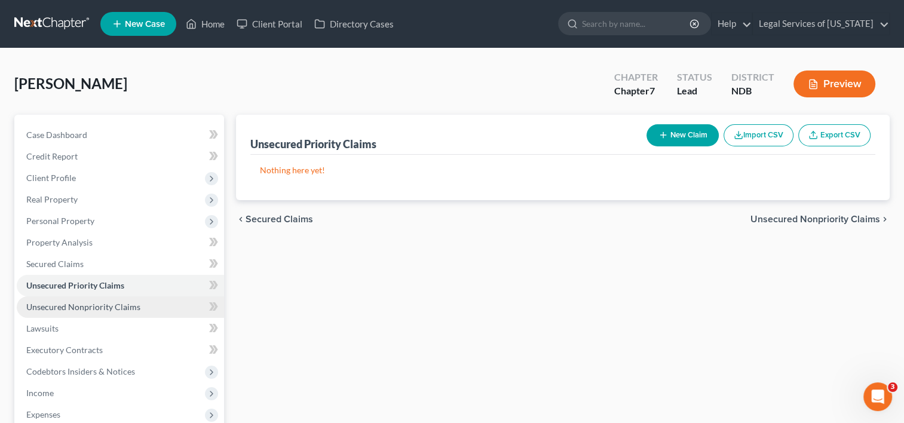
click at [57, 308] on span "Unsecured Nonpriority Claims" at bounding box center [83, 307] width 114 height 10
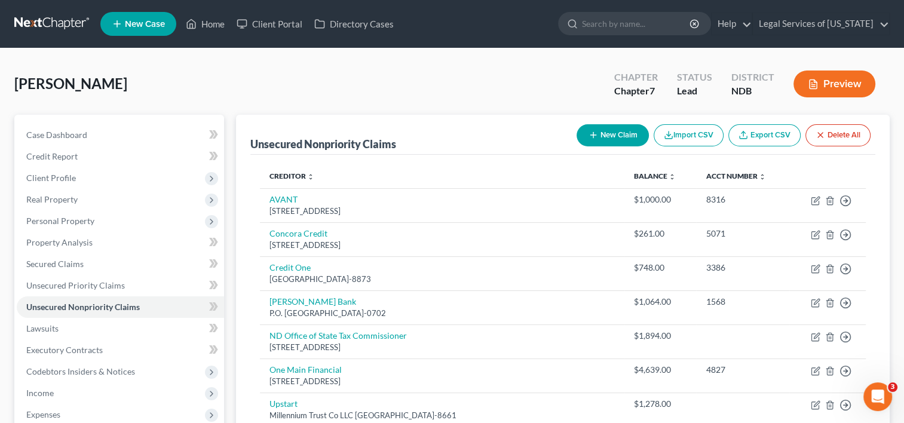
click at [593, 133] on line "button" at bounding box center [593, 135] width 0 height 5
select select "0"
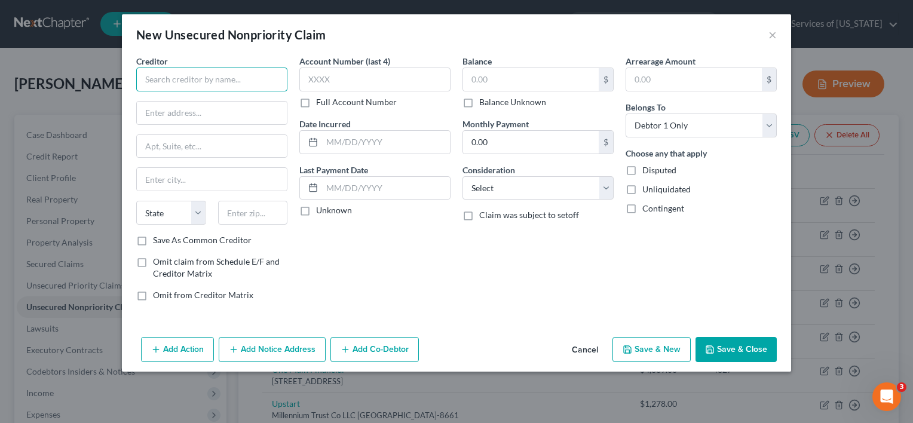
click at [265, 81] on input "text" at bounding box center [211, 80] width 151 height 24
type input "Payday Express"
click at [492, 82] on input "text" at bounding box center [531, 79] width 136 height 23
type input "600"
click at [180, 112] on input "text" at bounding box center [212, 113] width 150 height 23
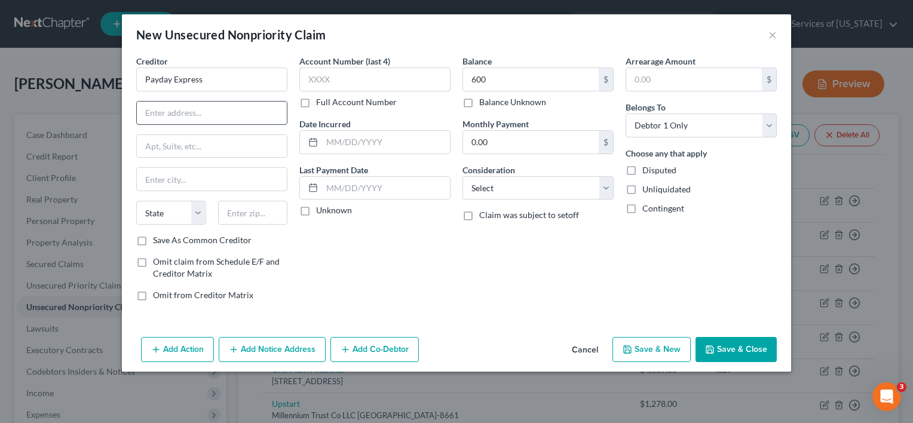
paste input "1375 S Columbia Rd"
type input "1375 S Columbia Rd"
click at [233, 213] on input "text" at bounding box center [253, 213] width 70 height 24
type input "58201"
type input "Grand Forks"
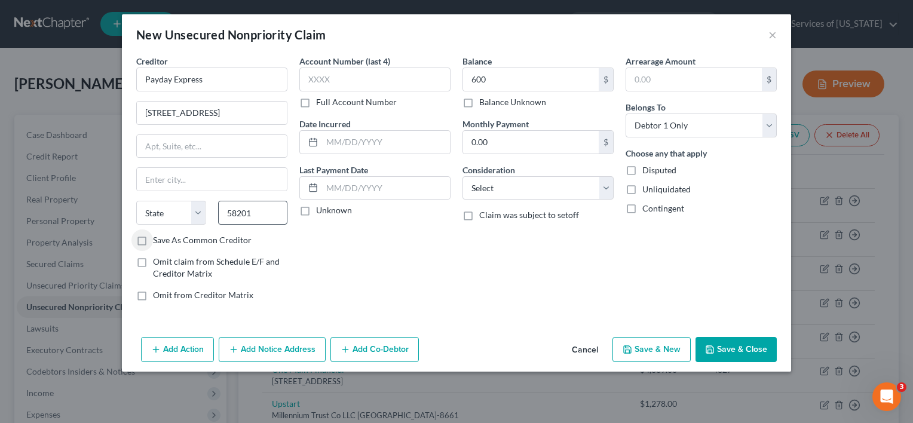
select select "29"
click at [153, 241] on label "Save As Common Creditor" at bounding box center [202, 240] width 99 height 12
click at [158, 241] on input "Save As Common Creditor" at bounding box center [162, 238] width 8 height 8
click at [721, 350] on button "Save & Close" at bounding box center [735, 349] width 81 height 25
checkbox input "false"
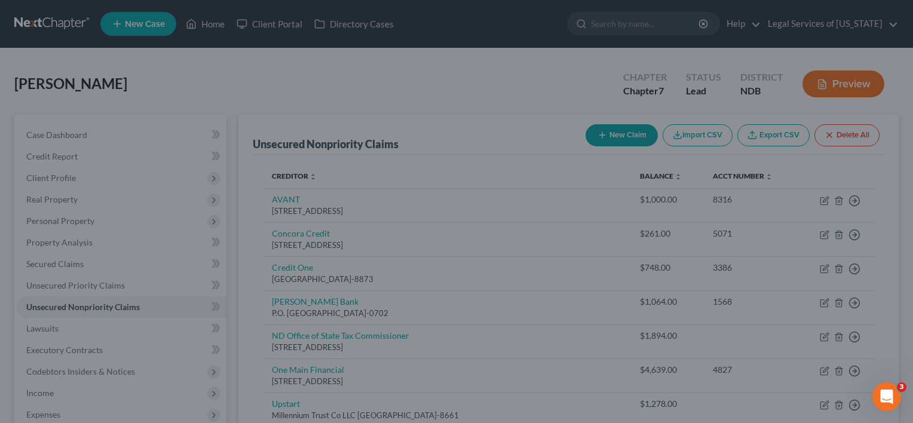
type input "600.00"
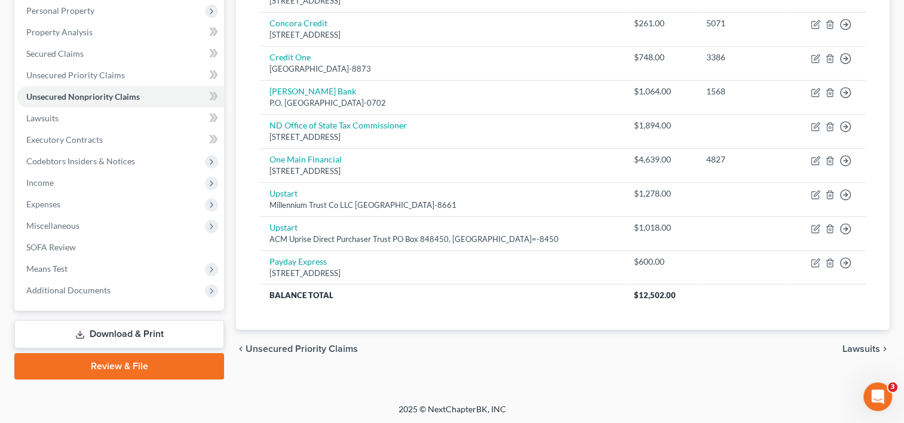
scroll to position [211, 0]
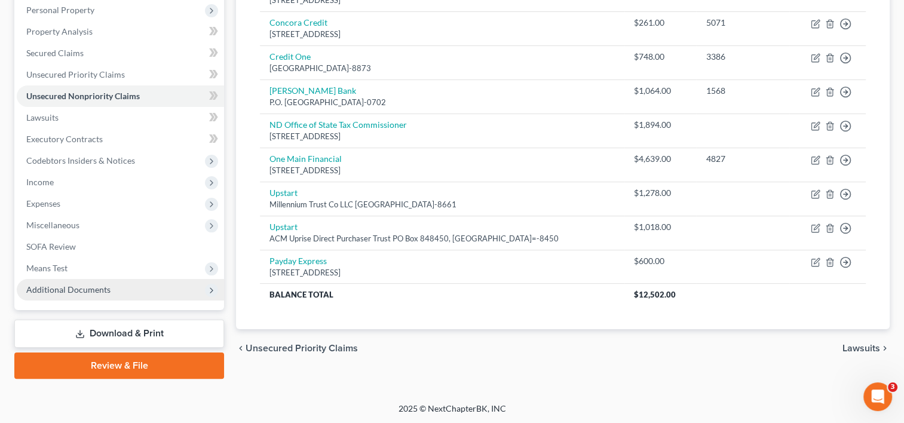
click at [76, 289] on span "Additional Documents" at bounding box center [68, 289] width 84 height 10
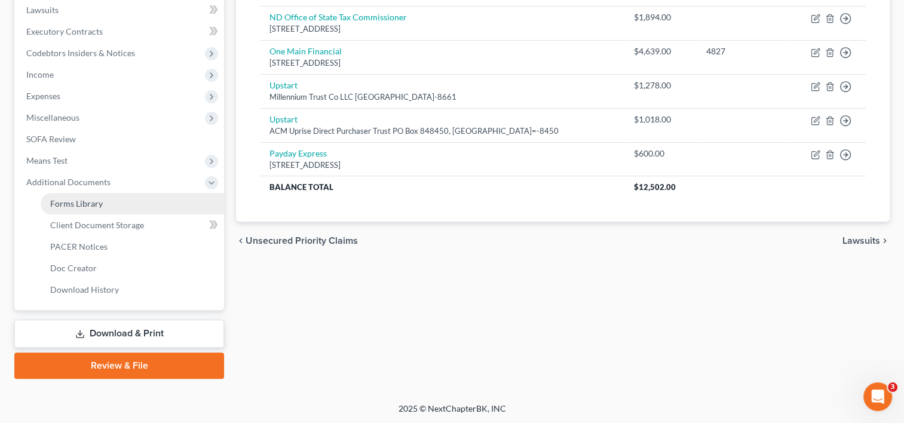
click at [103, 201] on link "Forms Library" at bounding box center [132, 204] width 183 height 22
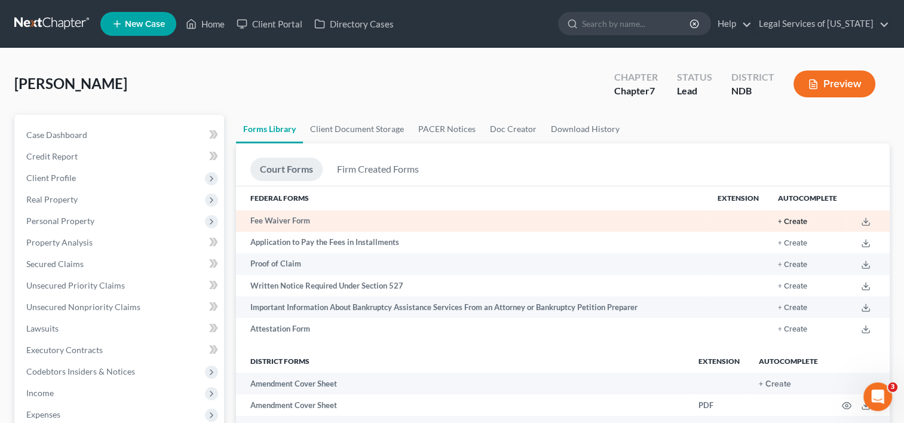
click at [794, 218] on button "+ Create" at bounding box center [792, 222] width 29 height 8
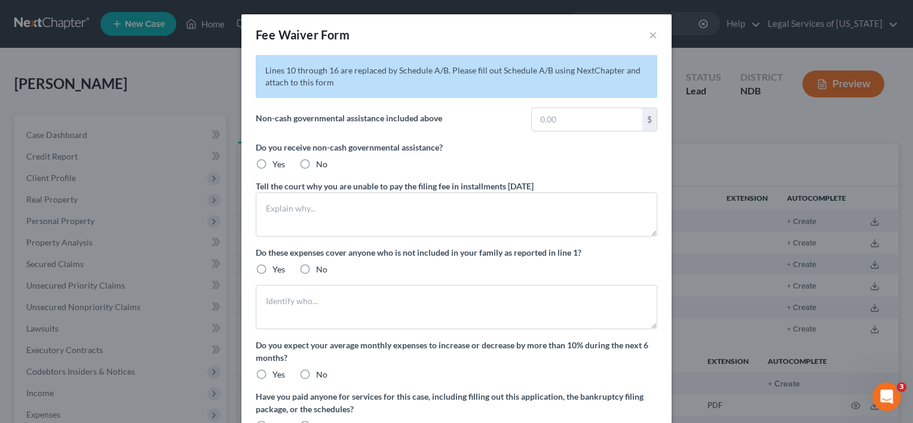
click at [316, 160] on label "No" at bounding box center [321, 164] width 11 height 12
click at [321, 160] on input "No" at bounding box center [325, 162] width 8 height 8
radio input "true"
click at [302, 213] on textarea at bounding box center [456, 214] width 401 height 44
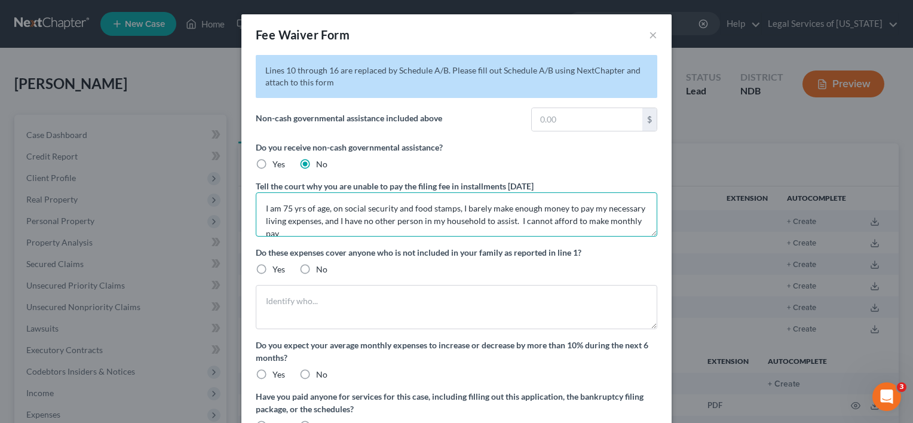
scroll to position [2, 0]
type textarea "I am 75 yrs of age, on social security and food stamps, I barely make enough mo…"
drag, startPoint x: 308, startPoint y: 268, endPoint x: 301, endPoint y: 268, distance: 7.2
click at [316, 268] on label "No" at bounding box center [321, 269] width 11 height 12
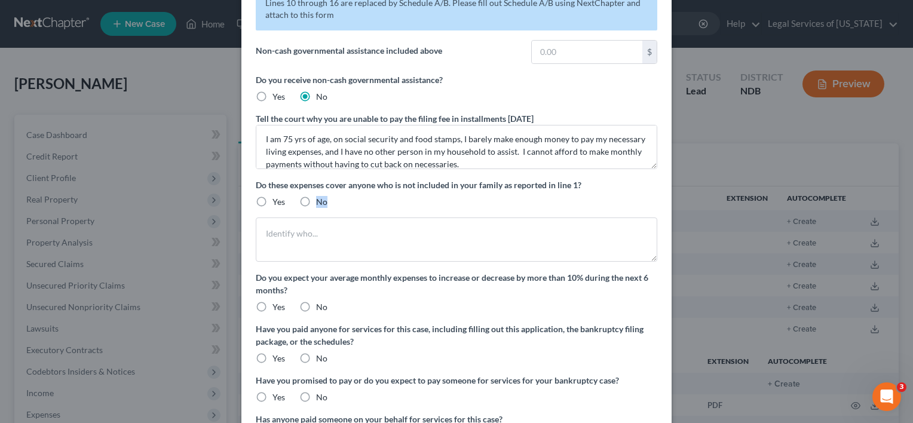
scroll to position [119, 0]
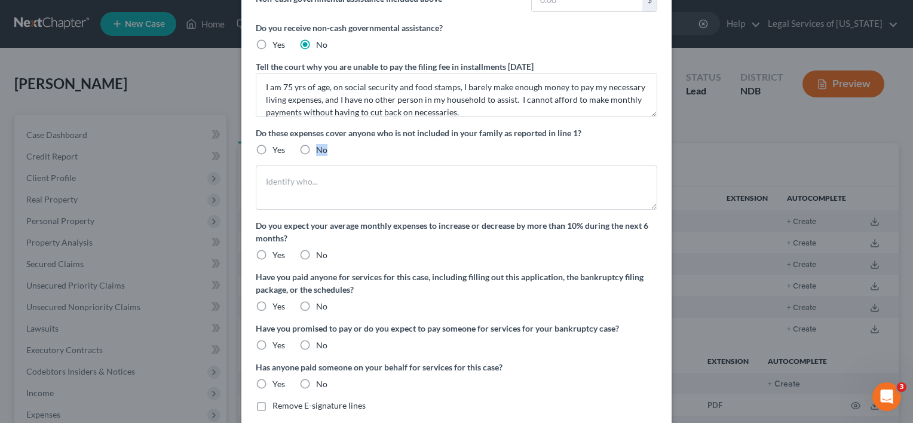
click at [316, 148] on label "No" at bounding box center [321, 150] width 11 height 12
click at [321, 148] on input "No" at bounding box center [325, 148] width 8 height 8
radio input "true"
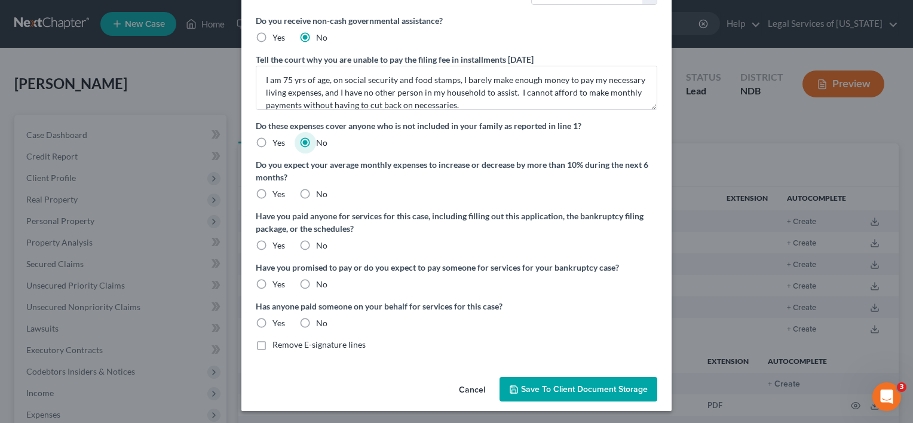
scroll to position [129, 0]
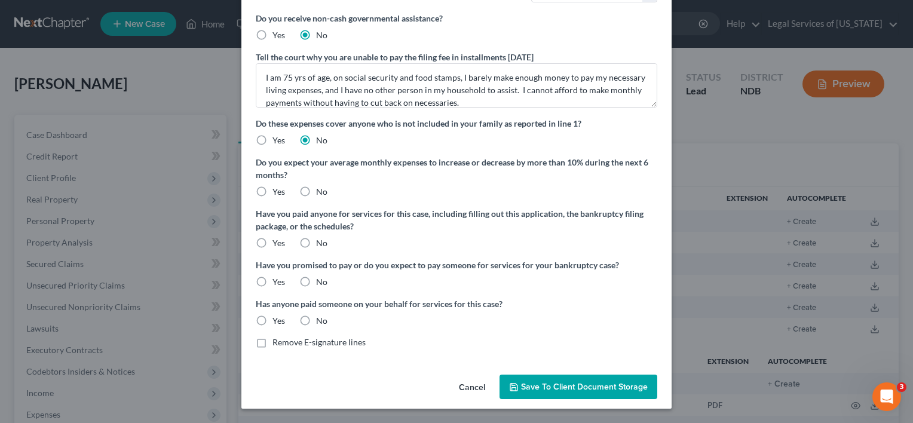
click at [316, 188] on label "No" at bounding box center [321, 192] width 11 height 12
click at [321, 188] on input "No" at bounding box center [325, 190] width 8 height 8
radio input "true"
click at [316, 240] on label "No" at bounding box center [321, 243] width 11 height 12
click at [321, 240] on input "No" at bounding box center [325, 241] width 8 height 8
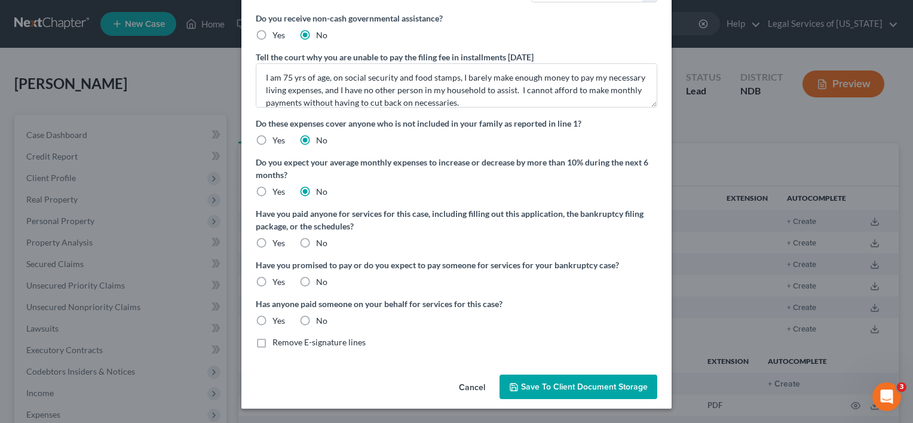
radio input "true"
click at [316, 284] on label "No" at bounding box center [321, 282] width 11 height 12
click at [321, 284] on input "No" at bounding box center [325, 280] width 8 height 8
radio input "true"
drag, startPoint x: 299, startPoint y: 318, endPoint x: 301, endPoint y: 324, distance: 6.4
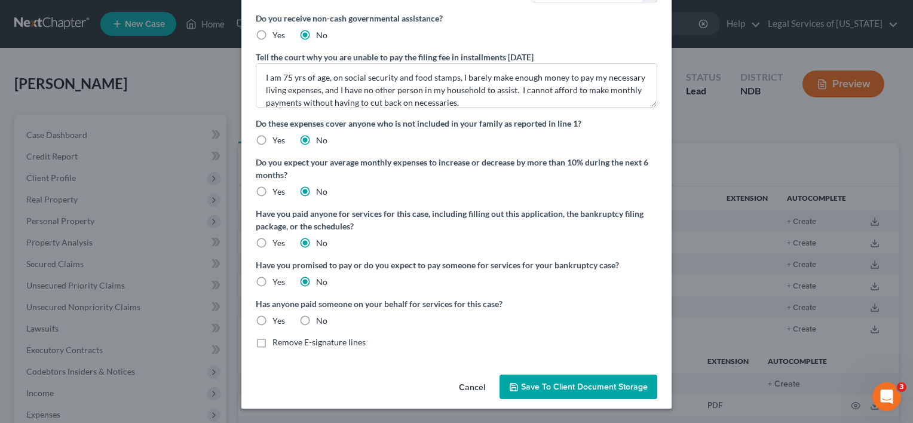
click at [316, 318] on label "No" at bounding box center [321, 321] width 11 height 12
click at [321, 318] on input "No" at bounding box center [325, 319] width 8 height 8
radio input "true"
click at [519, 387] on span "Save to Client Document Storage" at bounding box center [578, 387] width 139 height 10
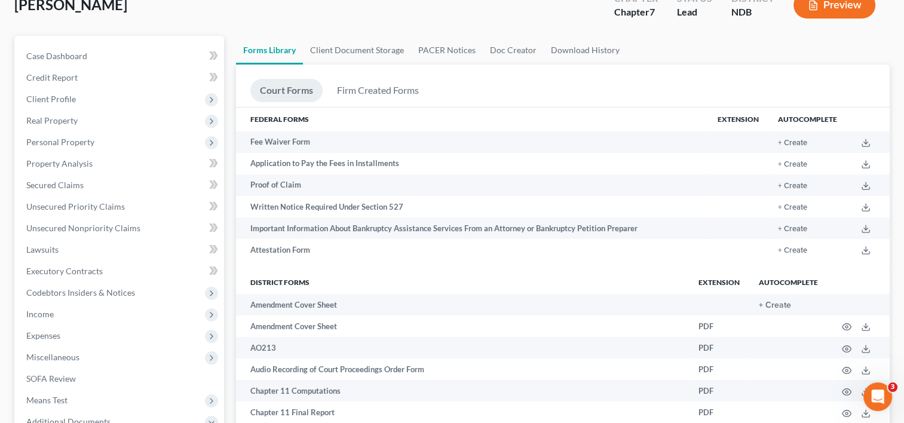
scroll to position [299, 0]
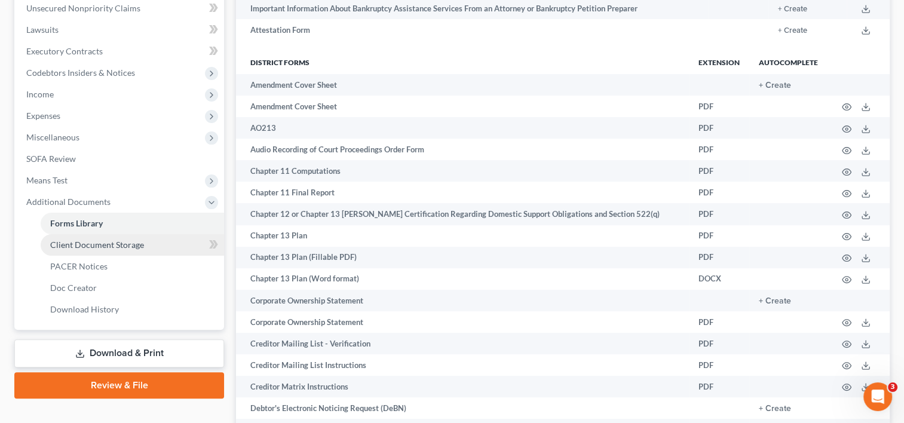
click at [118, 245] on span "Client Document Storage" at bounding box center [97, 245] width 94 height 10
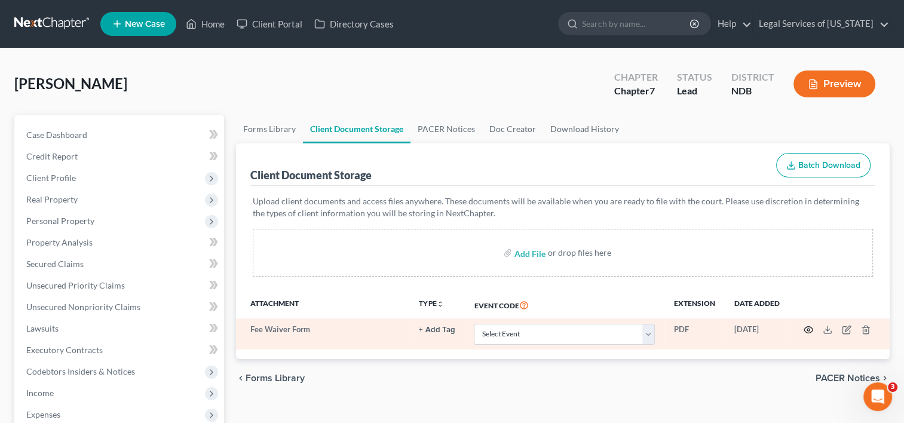
click at [805, 329] on icon "button" at bounding box center [809, 330] width 10 height 10
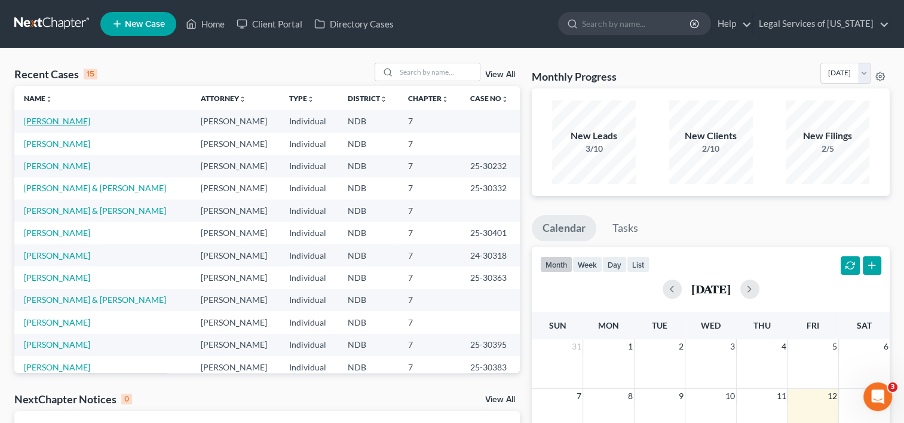
click at [52, 124] on link "[PERSON_NAME]" at bounding box center [57, 121] width 66 height 10
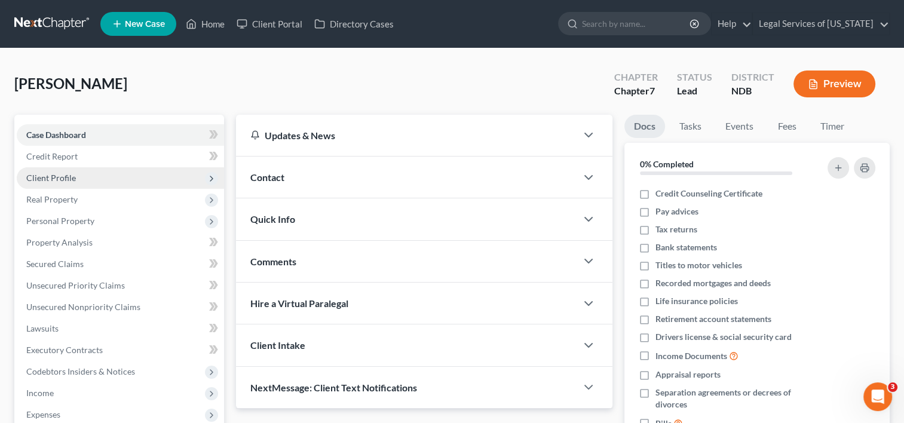
click at [51, 176] on span "Client Profile" at bounding box center [51, 178] width 50 height 10
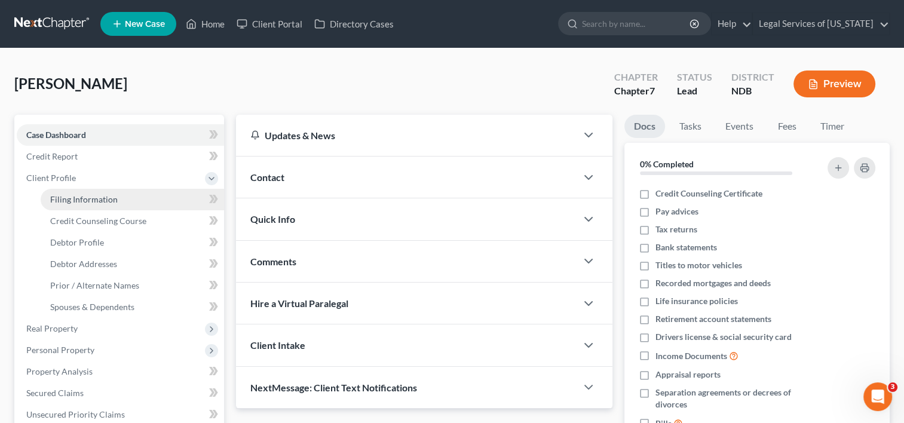
click at [117, 202] on link "Filing Information" at bounding box center [132, 200] width 183 height 22
select select "1"
select select "0"
select select "5"
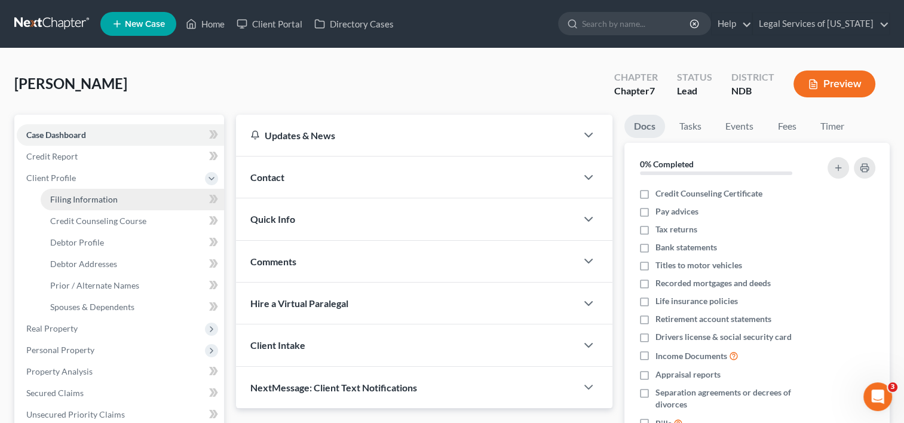
select select "29"
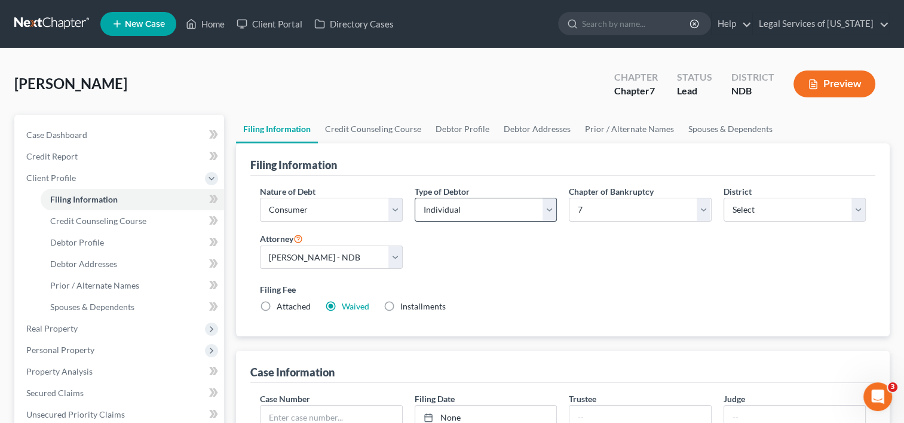
scroll to position [60, 0]
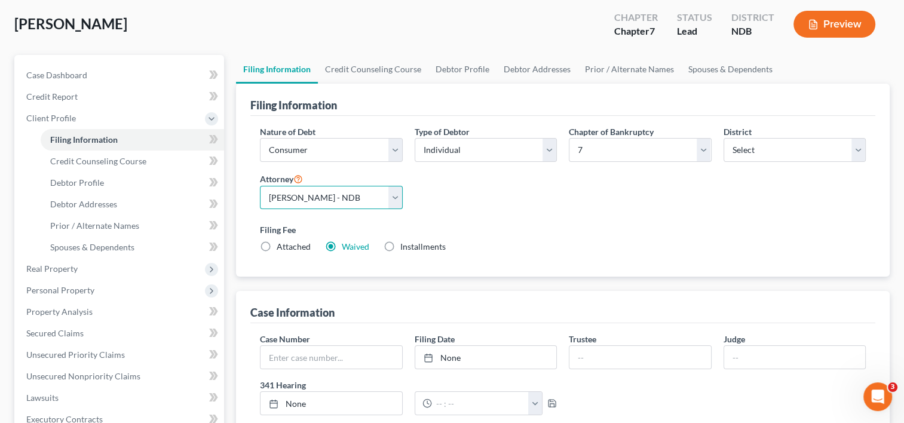
click at [400, 197] on select "Select [PERSON_NAME] [PERSON_NAME] - NDB [PERSON_NAME] - NDB [PERSON_NAME] - ND…" at bounding box center [331, 198] width 142 height 24
select select "2"
click at [260, 186] on select "Select [PERSON_NAME] [PERSON_NAME] - NDB [PERSON_NAME] - NDB [PERSON_NAME] - ND…" at bounding box center [331, 198] width 142 height 24
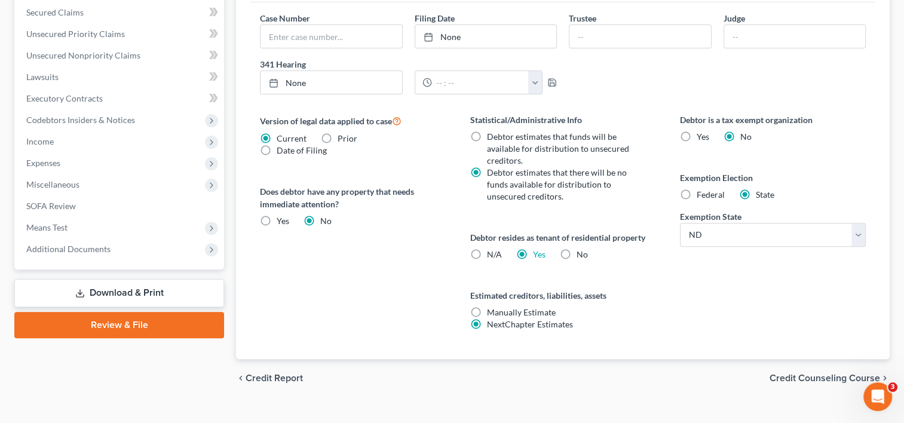
scroll to position [399, 0]
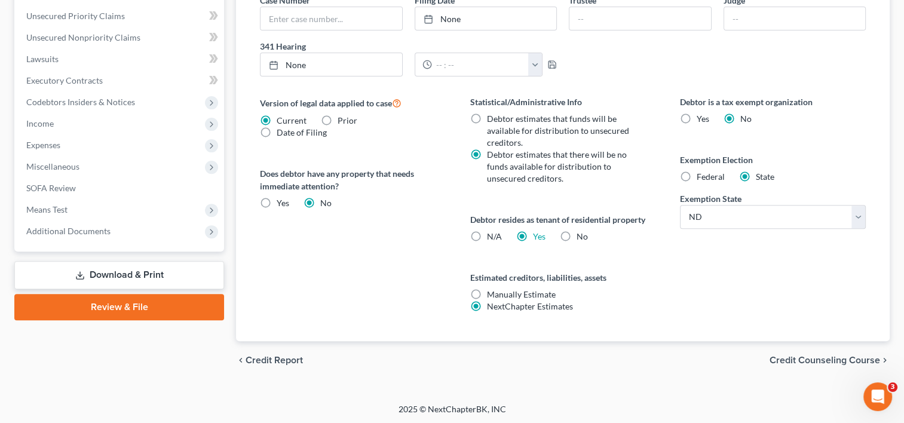
click at [122, 309] on link "Review & File" at bounding box center [119, 307] width 210 height 26
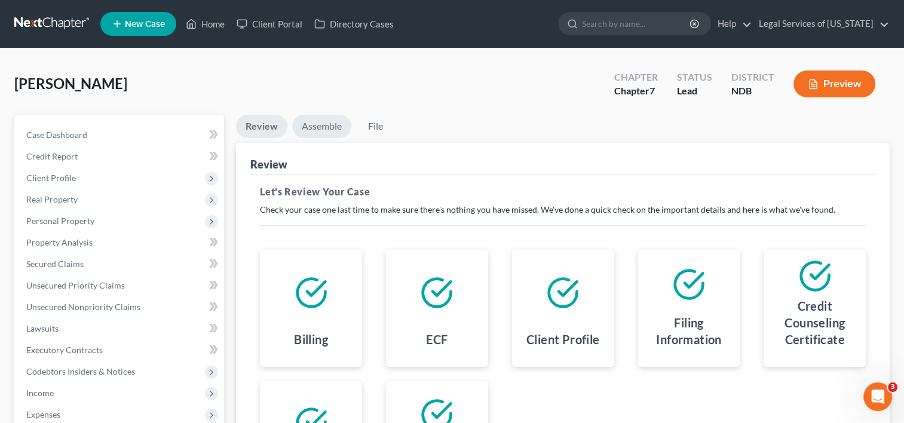
click at [339, 134] on link "Assemble" at bounding box center [321, 126] width 59 height 23
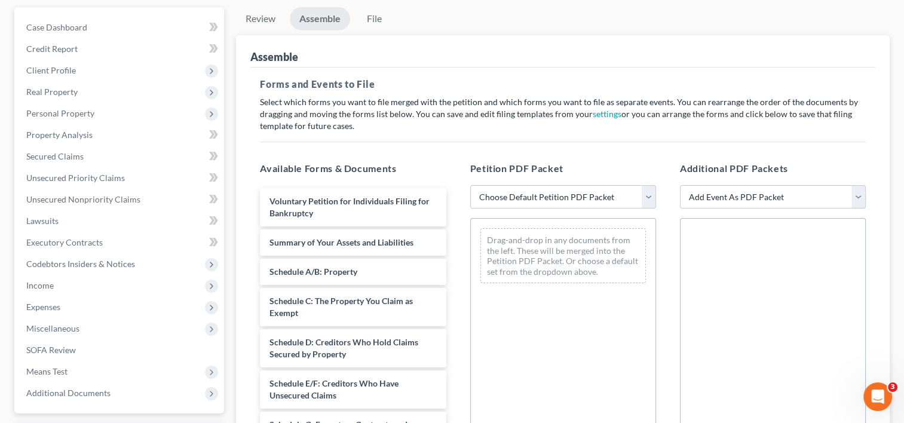
scroll to position [179, 0]
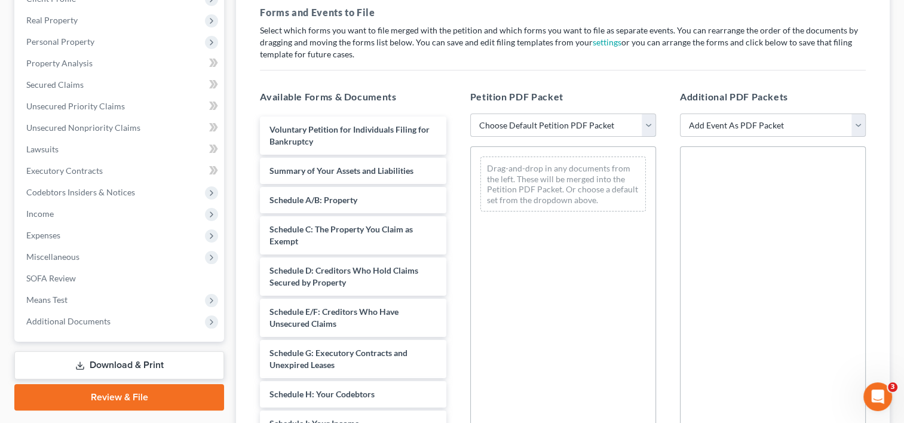
click at [648, 129] on select "Choose Default Petition PDF Packet Complete Bankruptcy Petition (all forms and …" at bounding box center [563, 126] width 186 height 24
select select "0"
click at [470, 114] on select "Choose Default Petition PDF Packet Complete Bankruptcy Petition (all forms and …" at bounding box center [563, 126] width 186 height 24
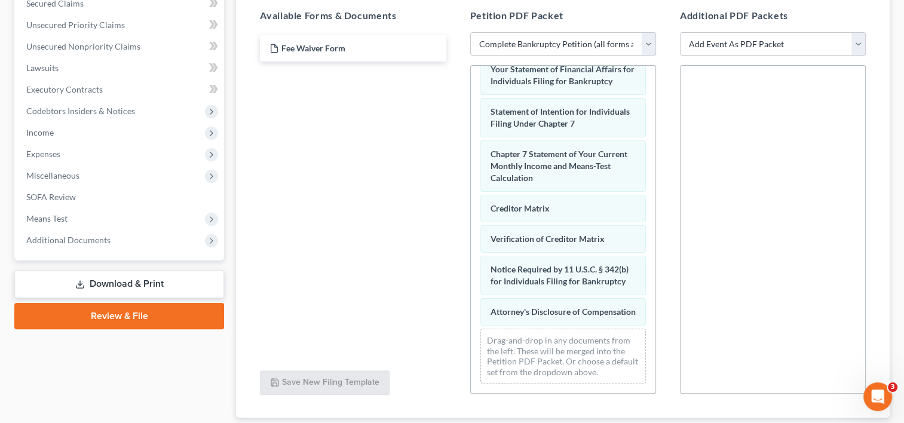
scroll to position [338, 0]
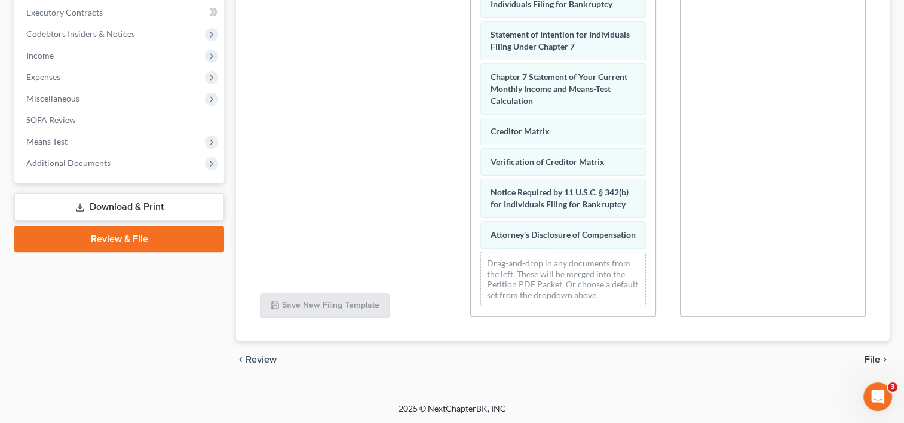
click at [877, 358] on span "File" at bounding box center [873, 360] width 16 height 10
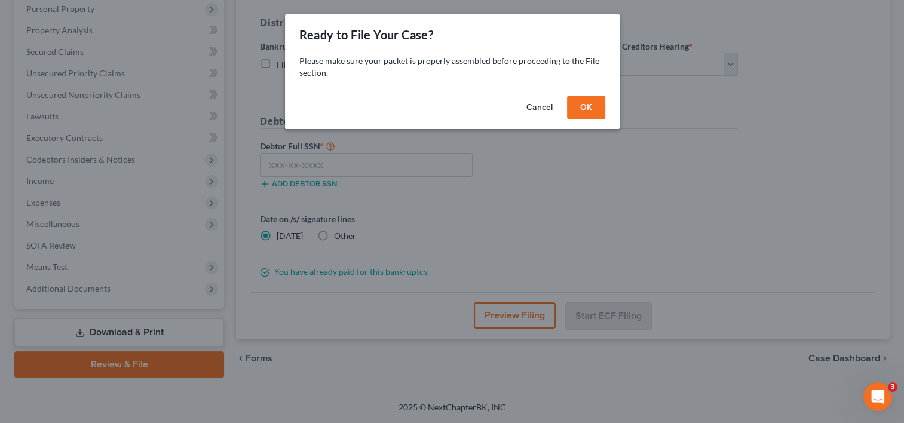
scroll to position [211, 0]
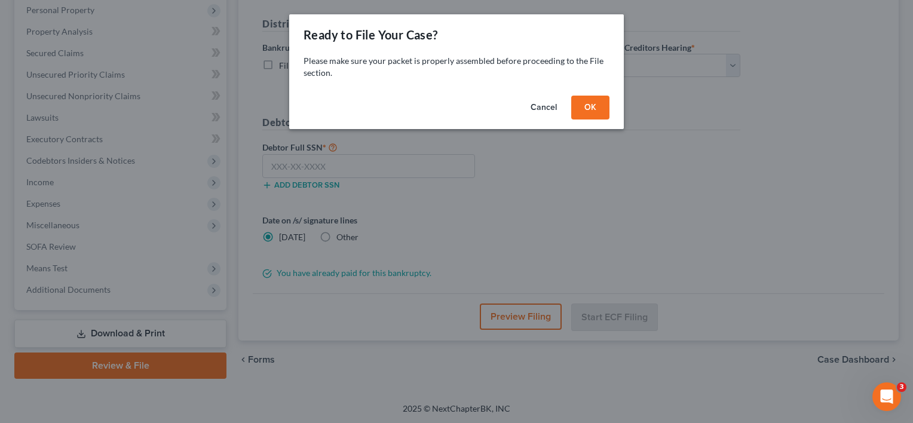
click at [587, 113] on button "OK" at bounding box center [590, 108] width 38 height 24
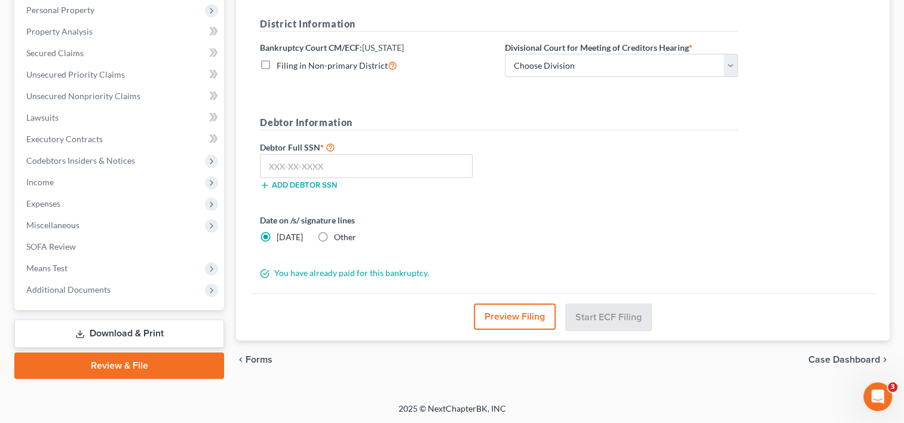
drag, startPoint x: 268, startPoint y: 65, endPoint x: 272, endPoint y: 73, distance: 9.1
click at [277, 65] on label "Filing in Non-primary District" at bounding box center [337, 66] width 121 height 14
click at [281, 65] on input "Filing in Non-primary District" at bounding box center [285, 63] width 8 height 8
checkbox input "true"
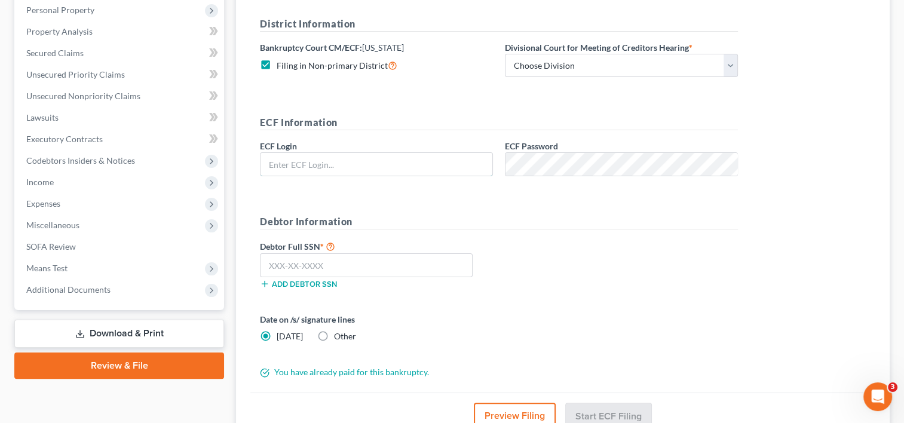
type input "snowcastlend"
click at [731, 64] on select "Choose Division Fargo" at bounding box center [621, 66] width 233 height 24
select select "0"
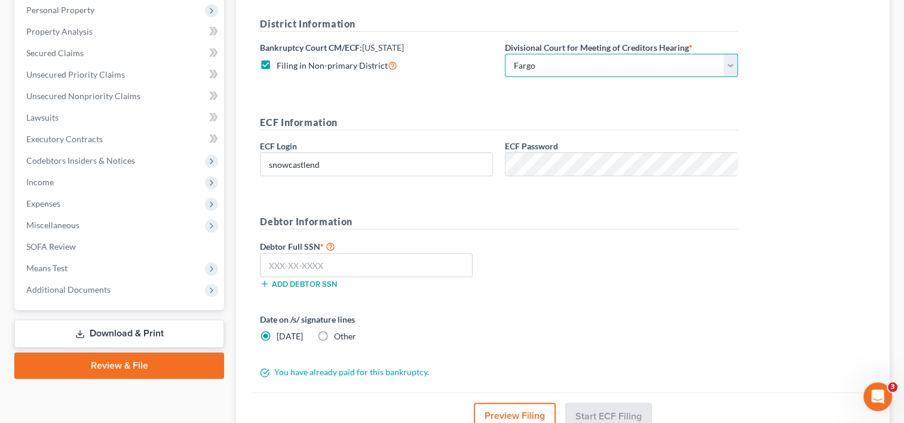
click at [505, 54] on select "Choose Division Fargo" at bounding box center [621, 66] width 233 height 24
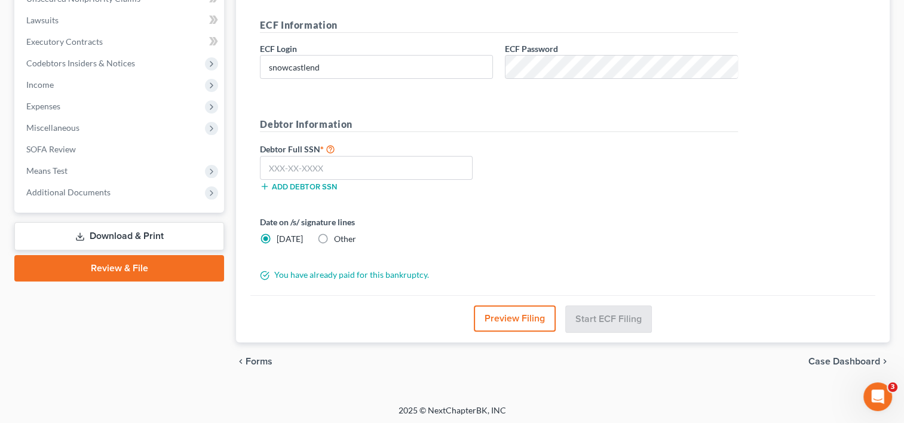
scroll to position [309, 0]
click at [353, 161] on input "text" at bounding box center [366, 167] width 213 height 24
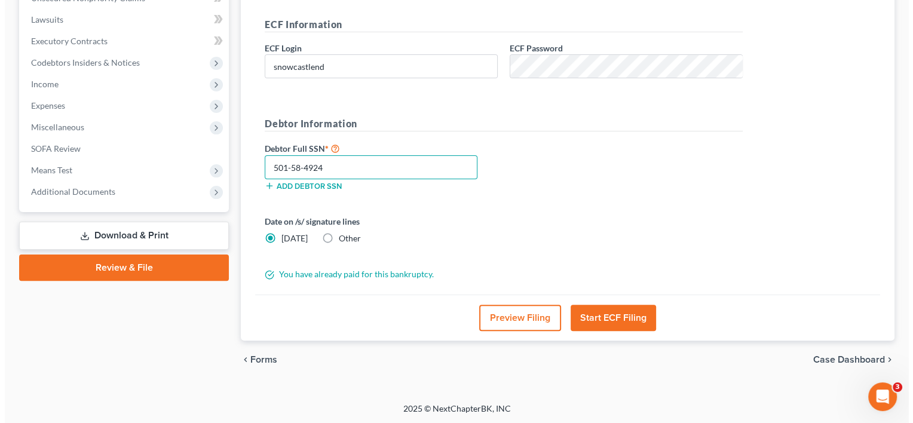
scroll to position [308, 0]
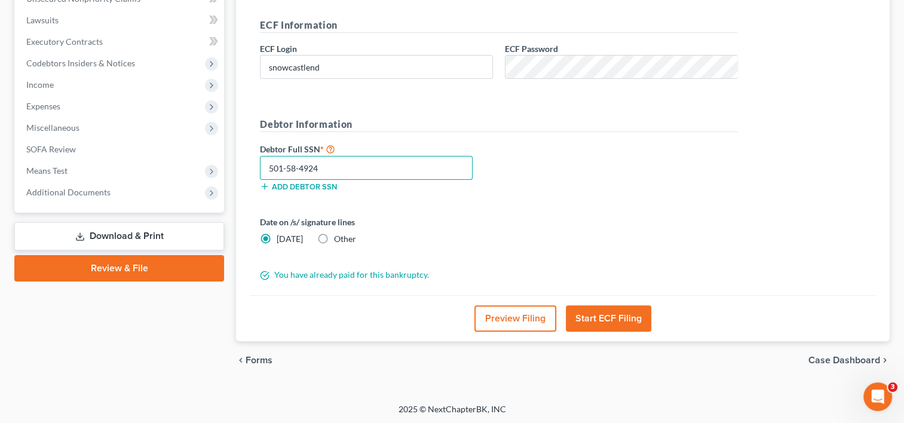
type input "501-58-4924"
click at [640, 318] on button "Start ECF Filing" at bounding box center [608, 318] width 85 height 26
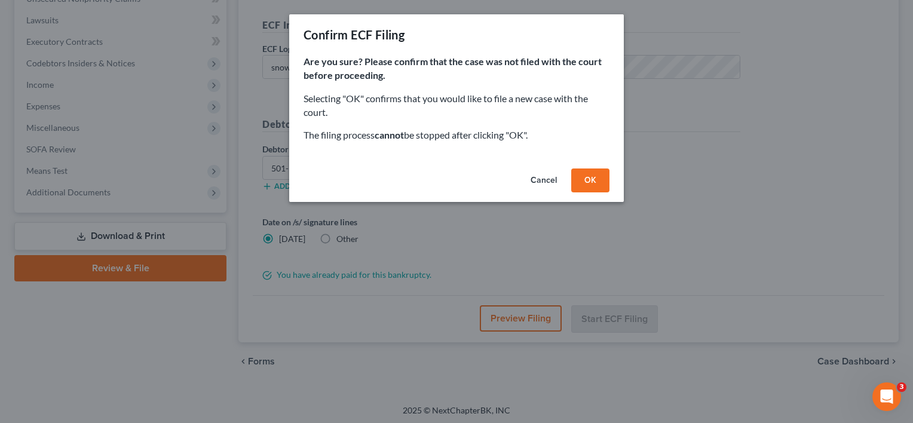
click at [583, 185] on button "OK" at bounding box center [590, 180] width 38 height 24
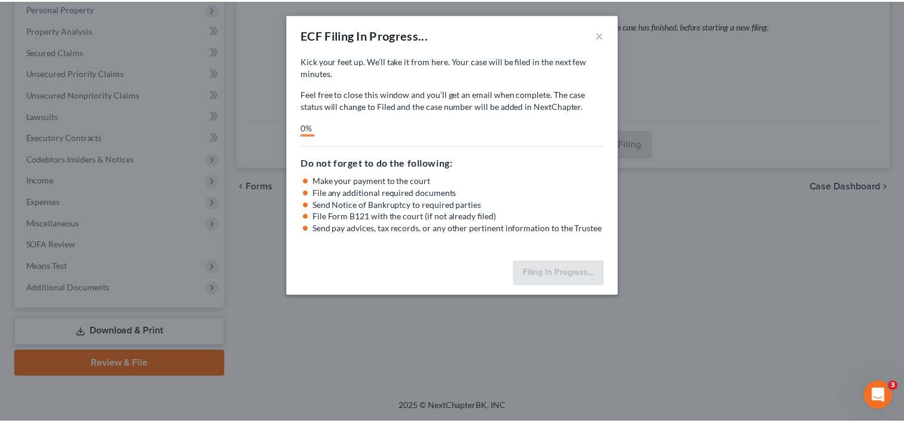
scroll to position [211, 0]
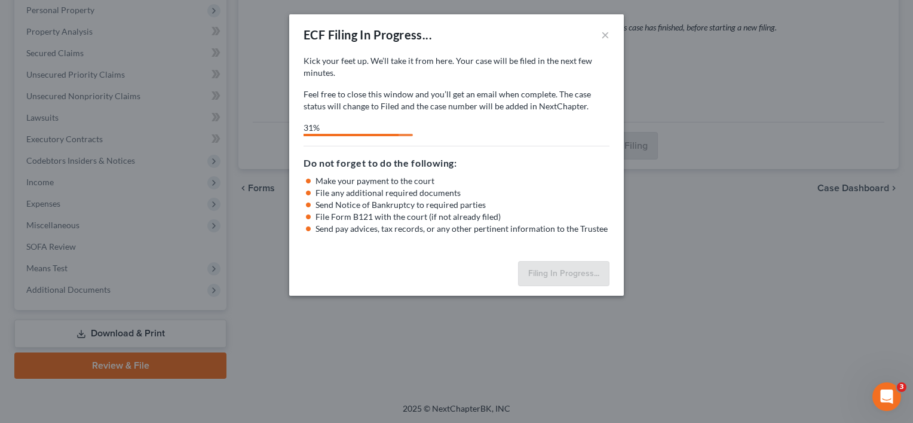
select select "0"
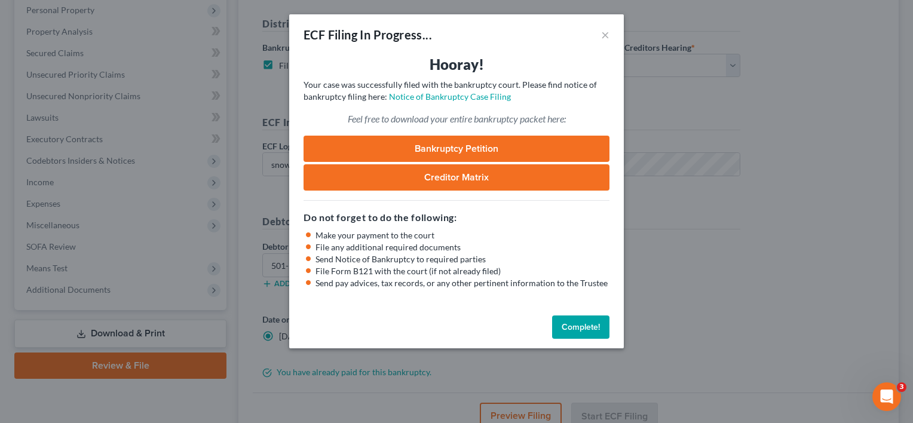
click at [583, 327] on button "Complete!" at bounding box center [580, 327] width 57 height 24
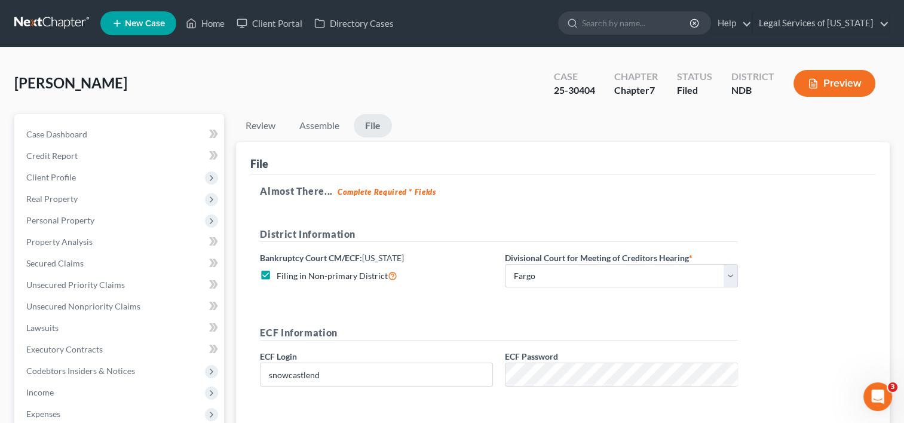
scroll to position [0, 0]
click at [216, 24] on link "Home" at bounding box center [205, 24] width 51 height 22
